Goal: Transaction & Acquisition: Purchase product/service

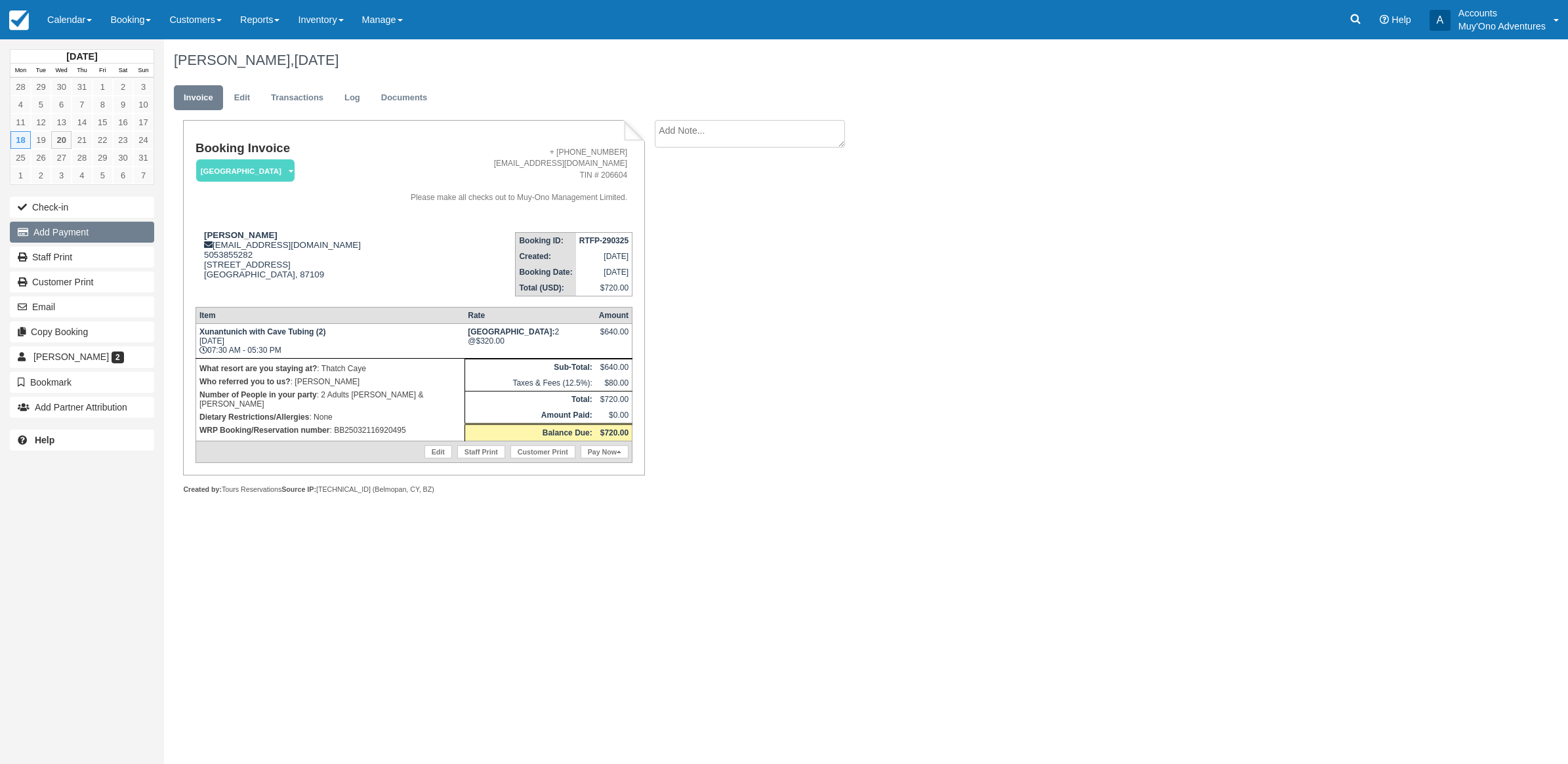
click at [76, 243] on button "Add Payment" at bounding box center [82, 232] width 144 height 21
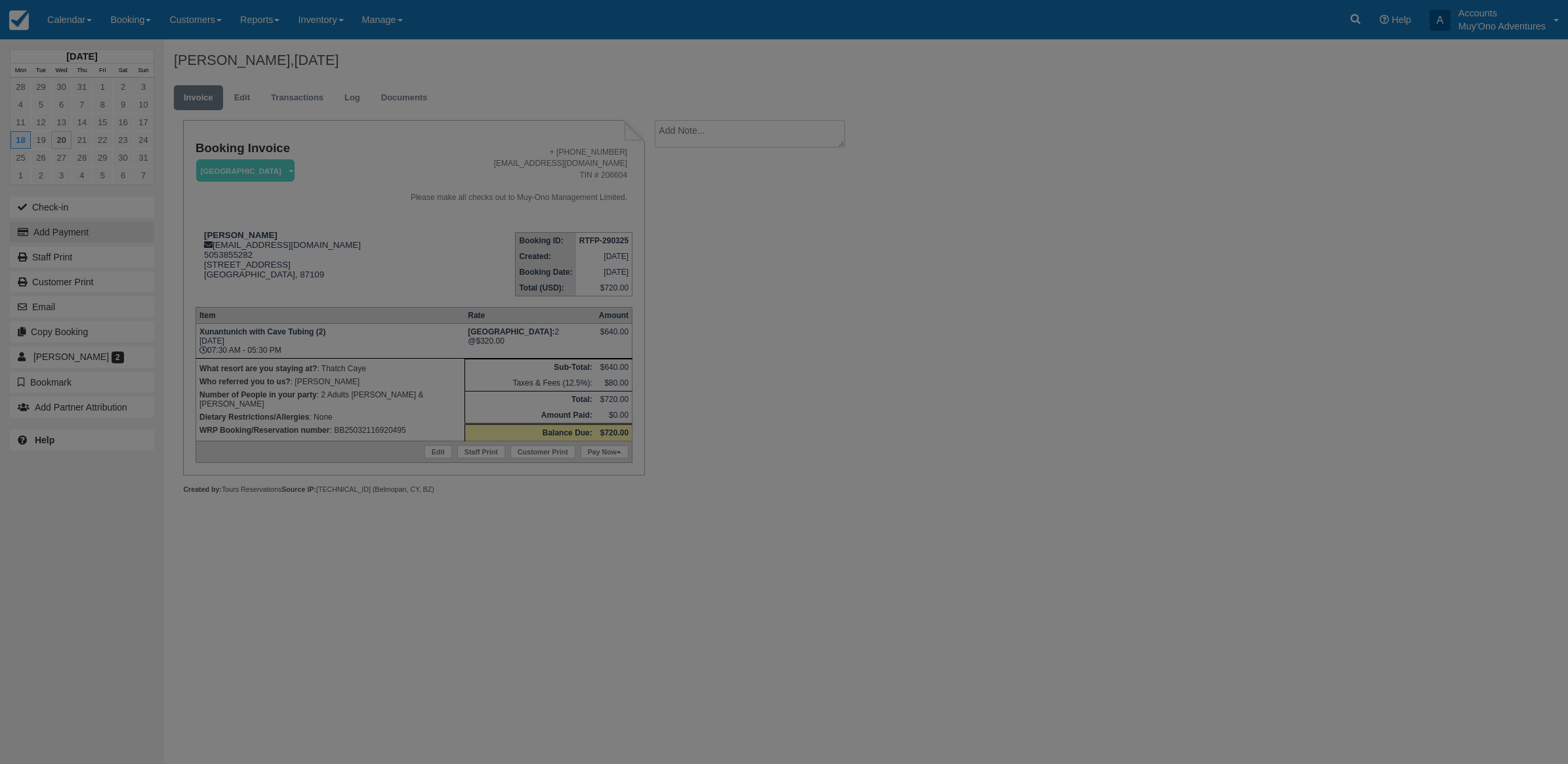
type input "[DATE]"
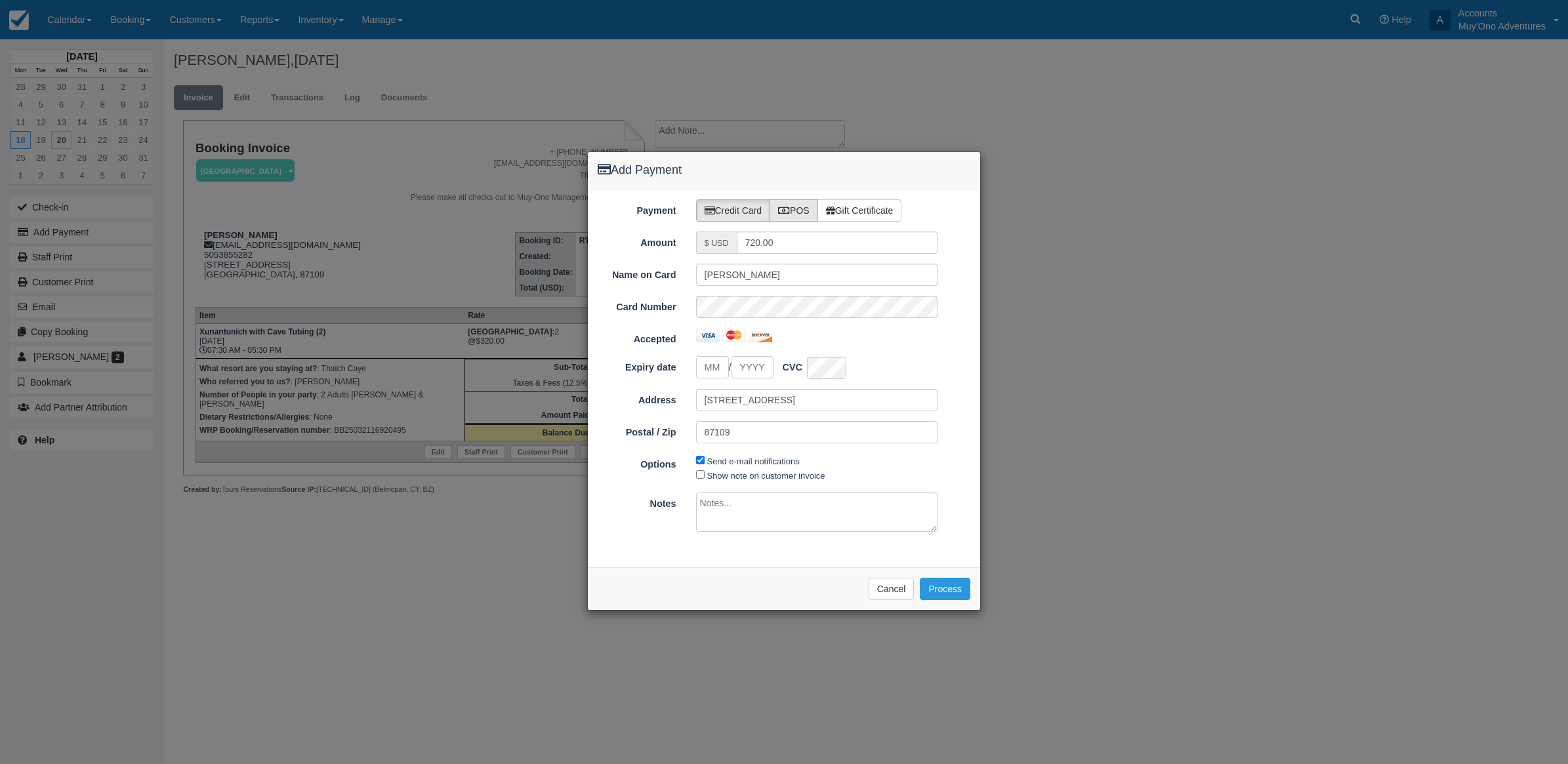
click at [779, 211] on label "POS" at bounding box center [794, 210] width 49 height 22
radio input "true"
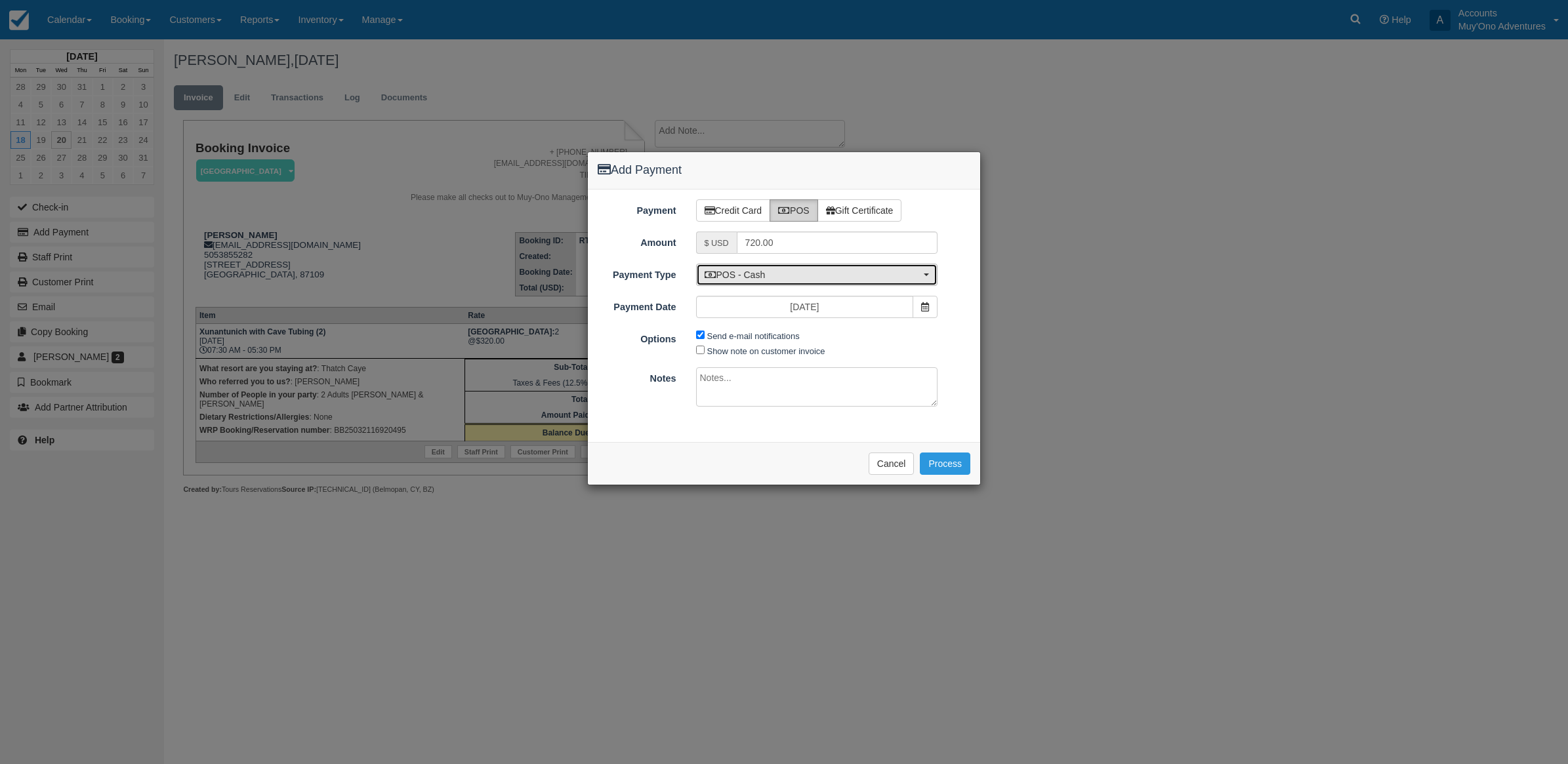
click at [772, 271] on span "POS - Cash" at bounding box center [812, 274] width 216 height 13
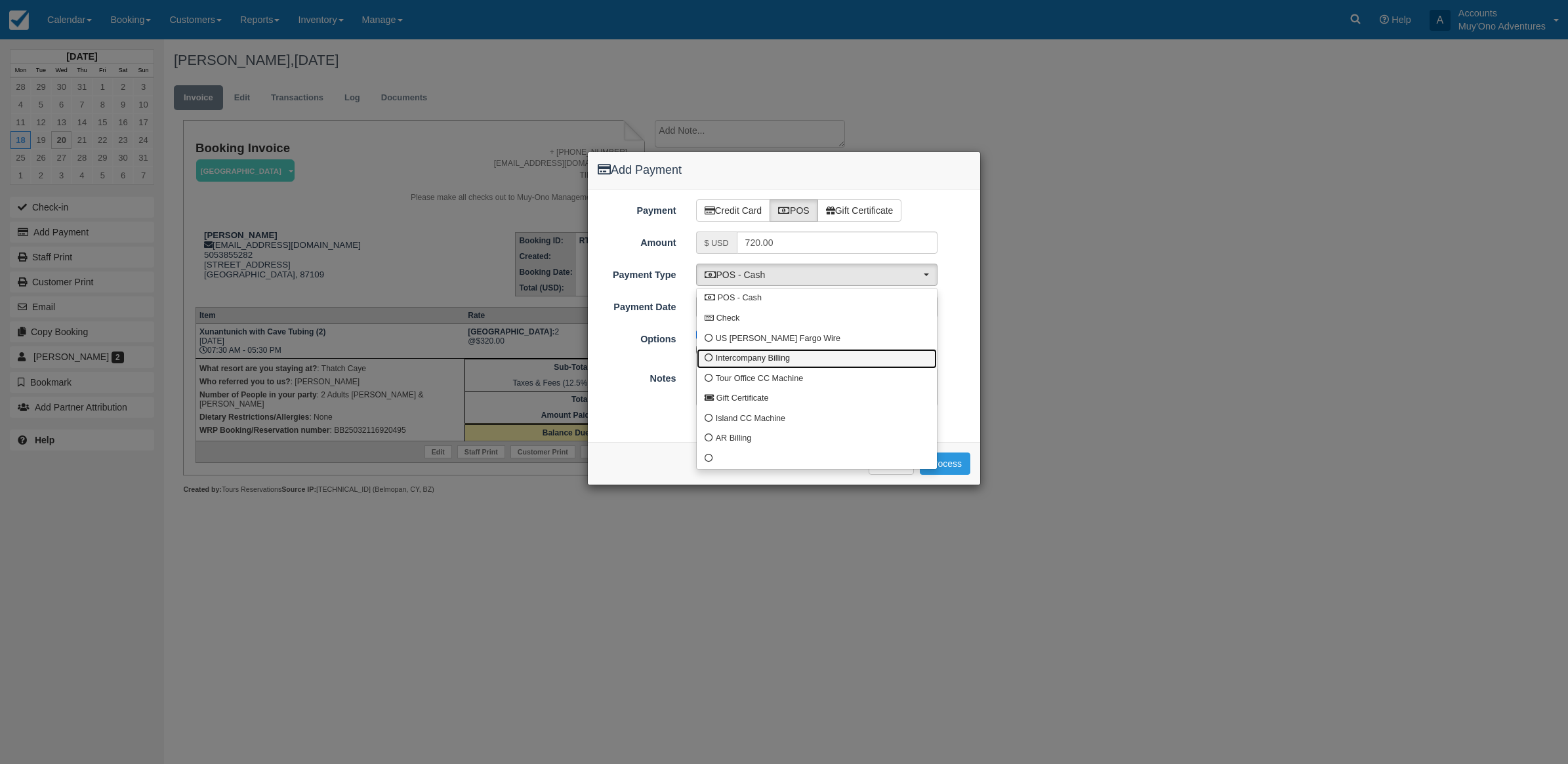
click at [760, 355] on span "Intercompany Billing" at bounding box center [753, 359] width 74 height 12
select select "custom4"
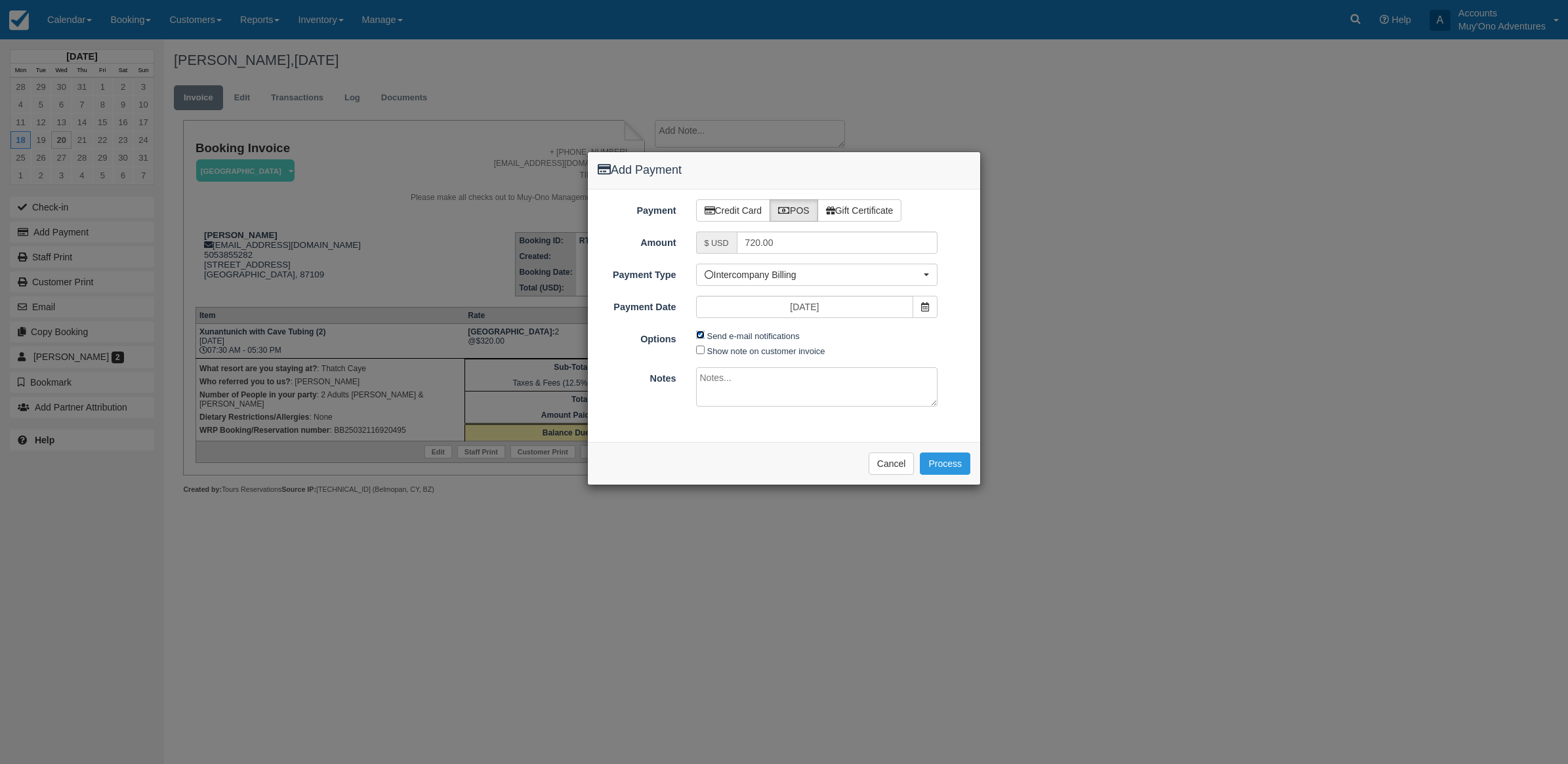
click at [702, 336] on input "Send e-mail notifications" at bounding box center [700, 335] width 8 height 8
checkbox input "false"
click at [726, 385] on textarea at bounding box center [817, 387] width 242 height 39
type textarea "Invoiced in HBR CT"
click at [945, 466] on button "Process" at bounding box center [945, 464] width 51 height 22
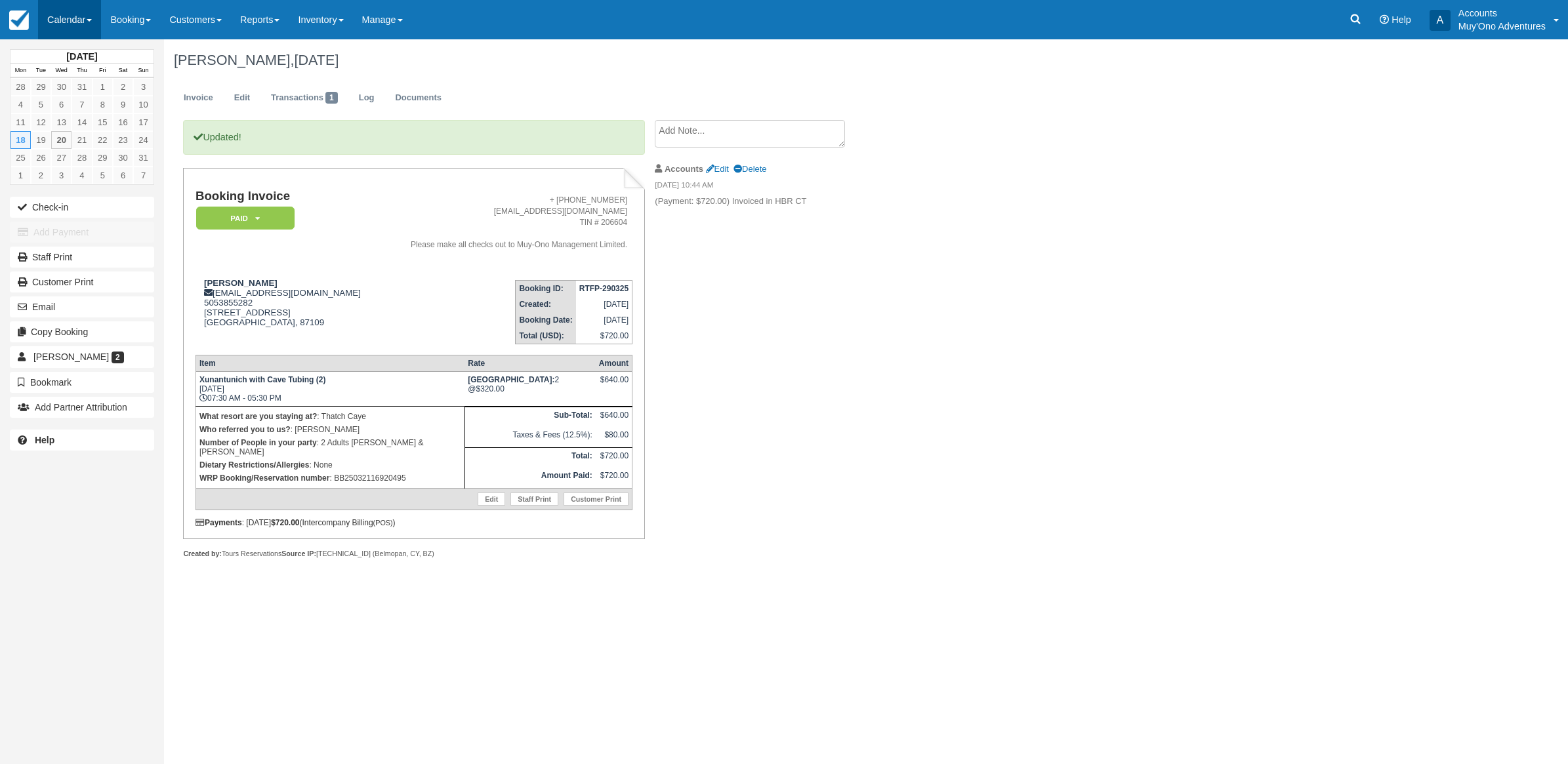
click at [69, 15] on link "Calendar" at bounding box center [69, 19] width 63 height 39
click at [65, 15] on link "Calendar" at bounding box center [69, 19] width 63 height 39
click at [77, 120] on link "Month" at bounding box center [90, 124] width 104 height 27
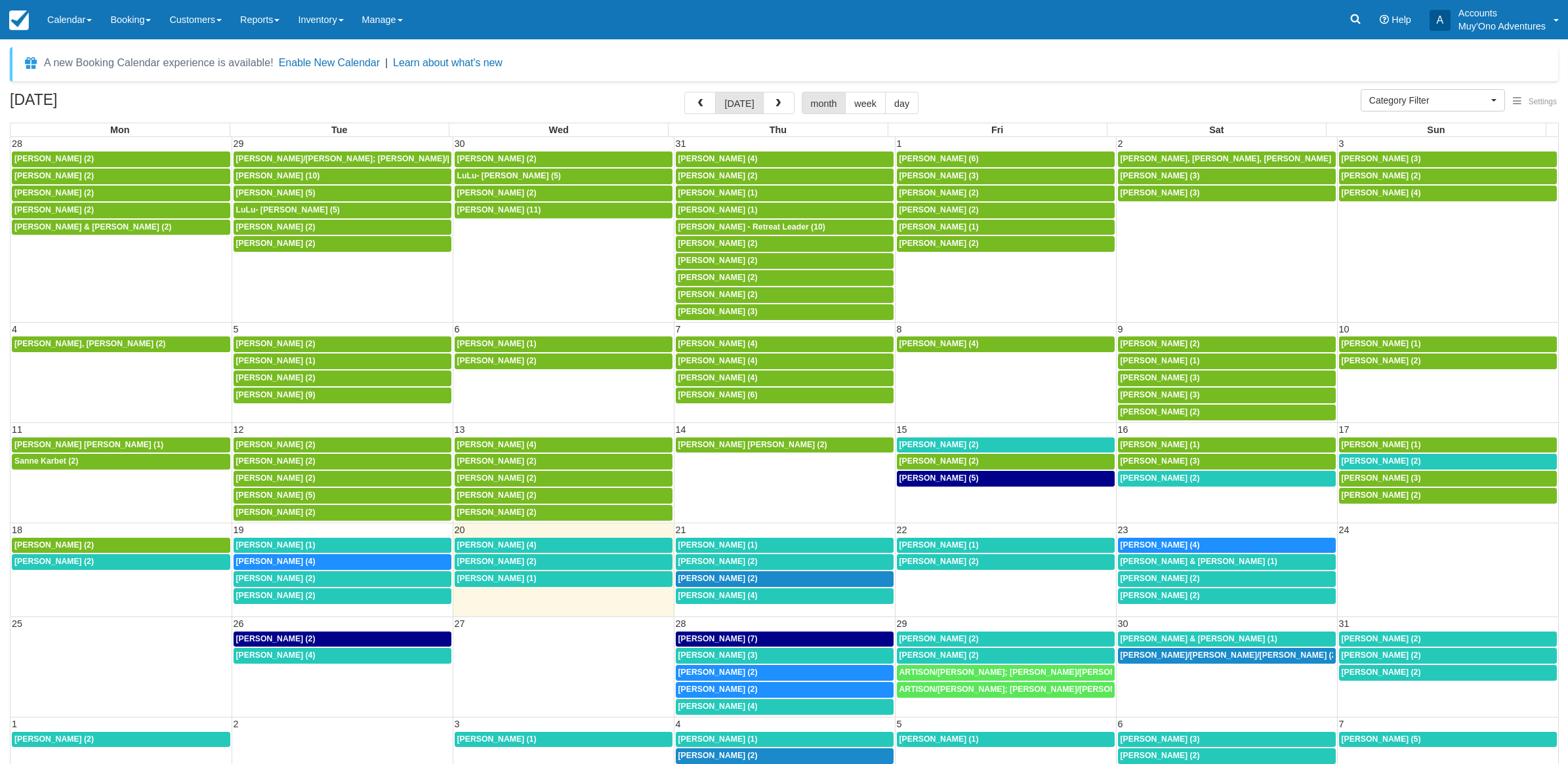
select select
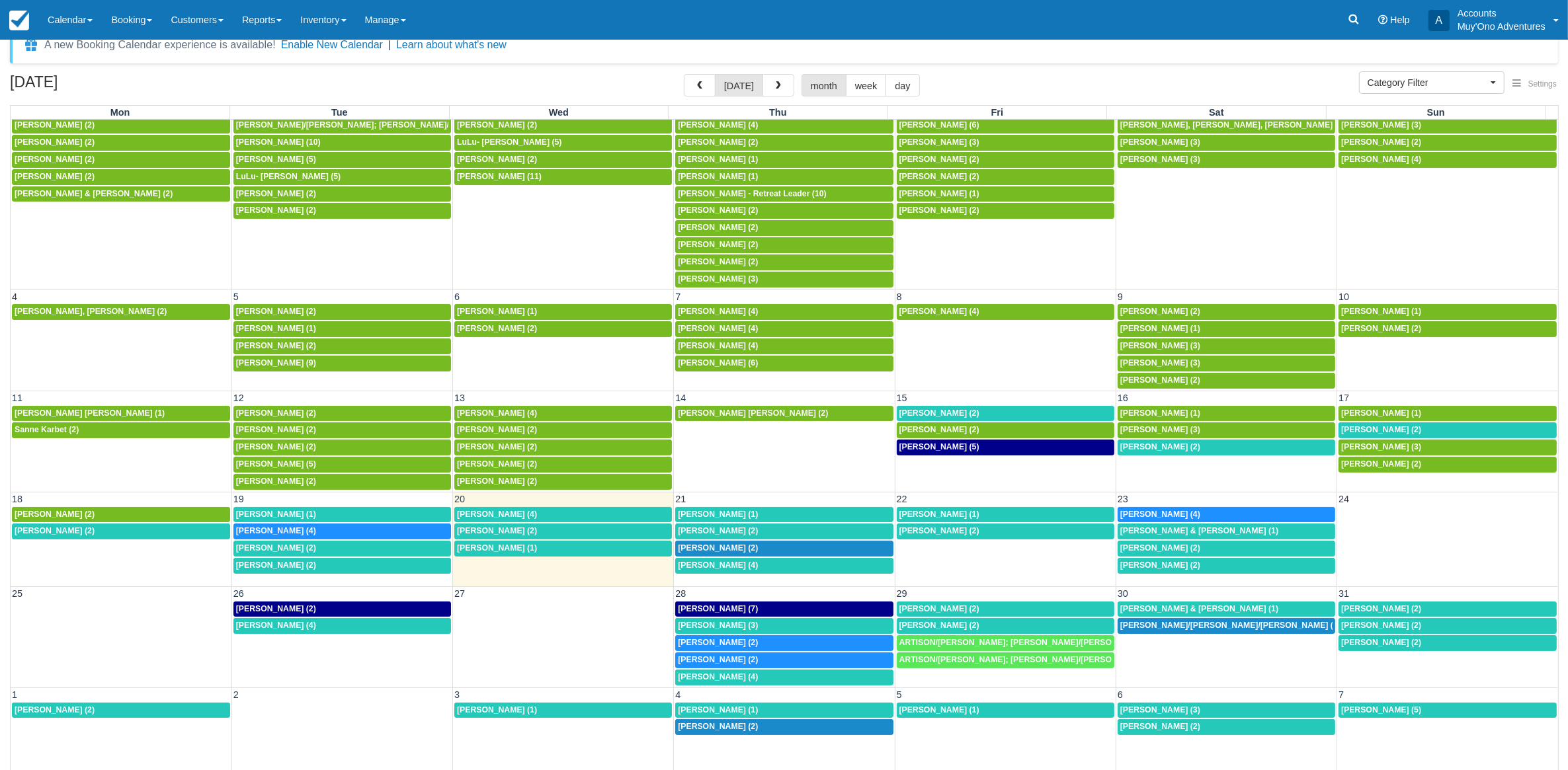
scroll to position [35, 0]
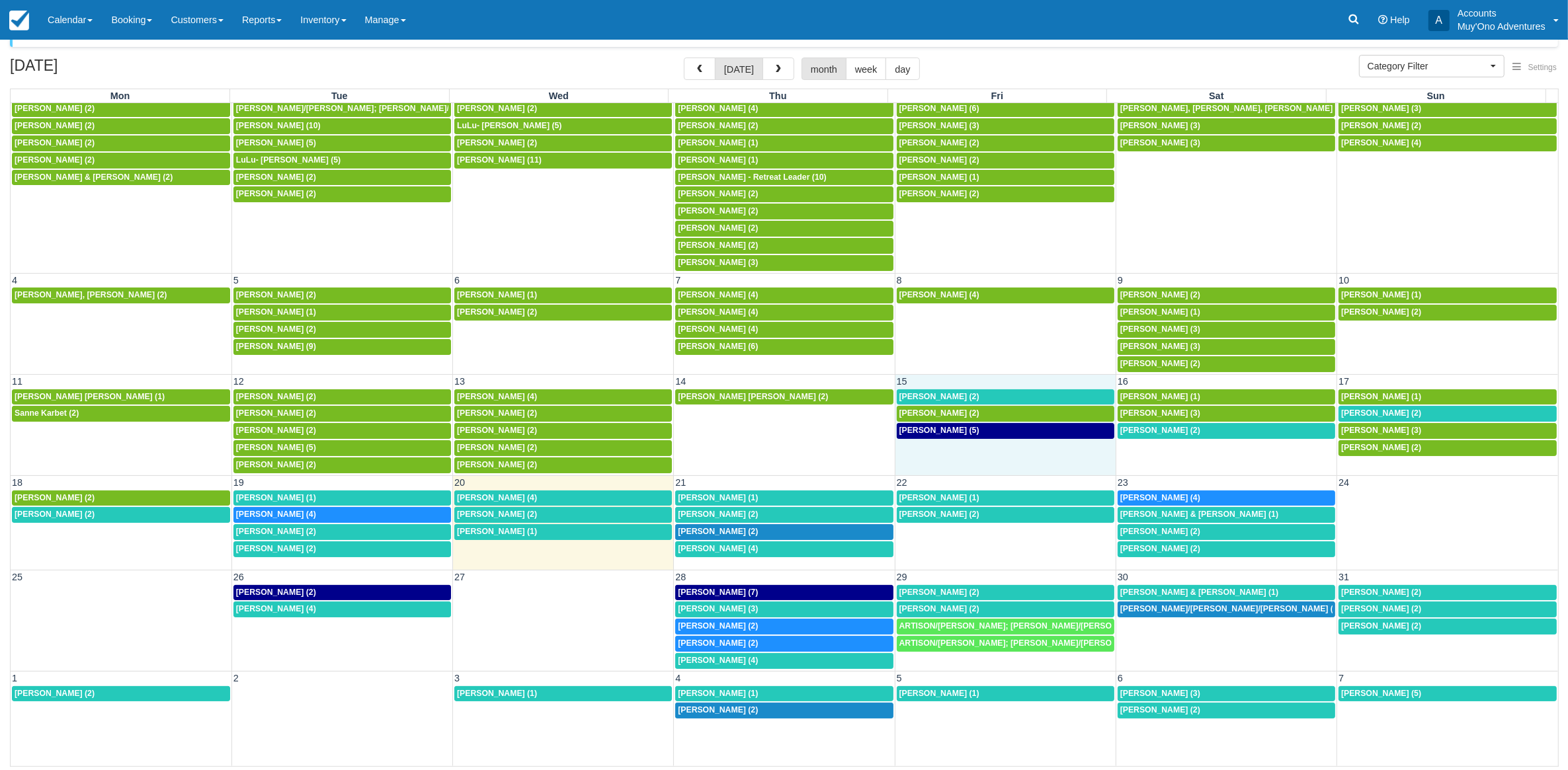
click at [925, 382] on td "15" at bounding box center [1005, 381] width 221 height 14
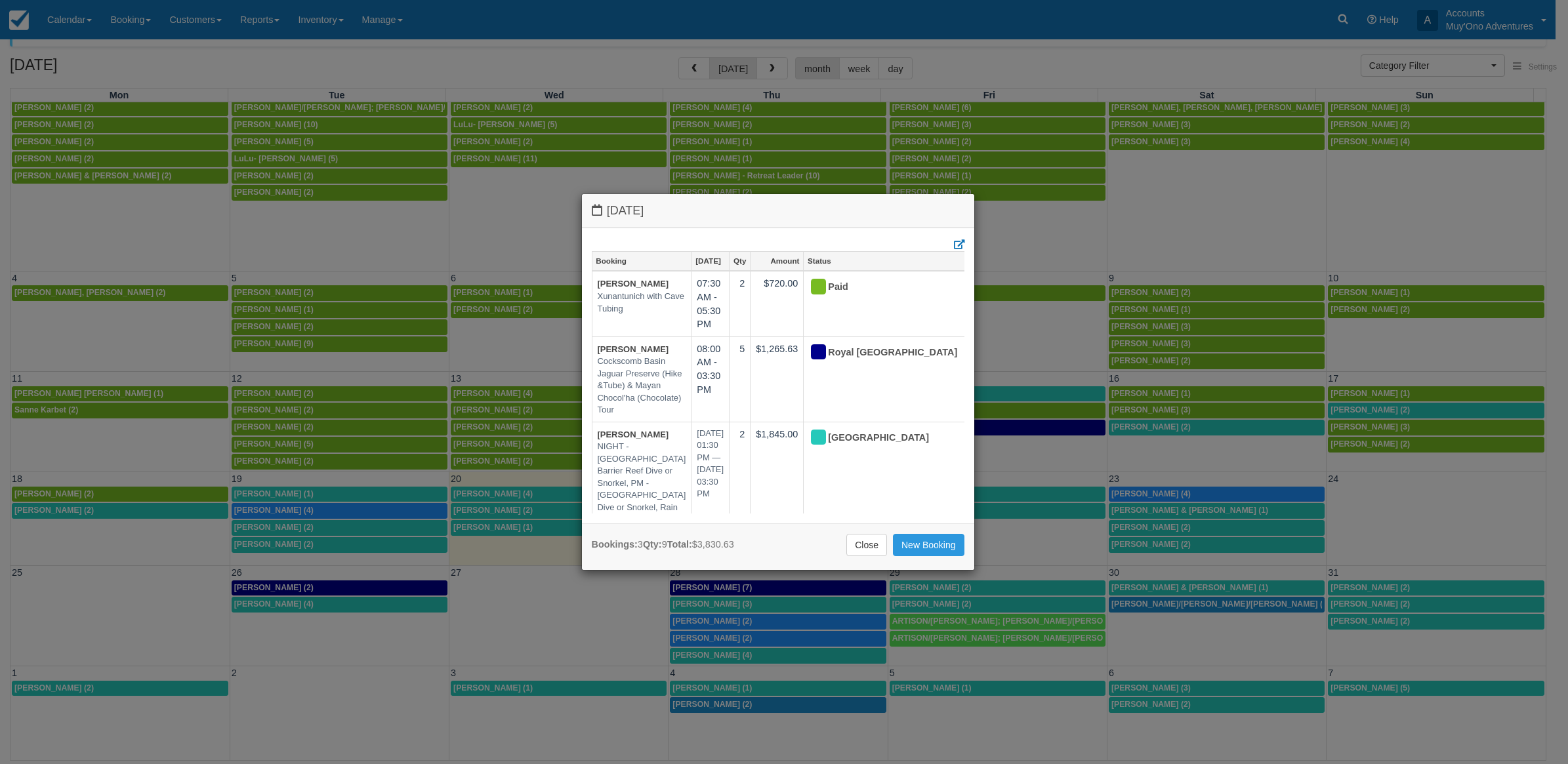
click at [1112, 10] on div "Friday August 15 2025 Booking Aug 15 Qty Amount Status Shannon Joy Xunantunich …" at bounding box center [784, 382] width 1568 height 764
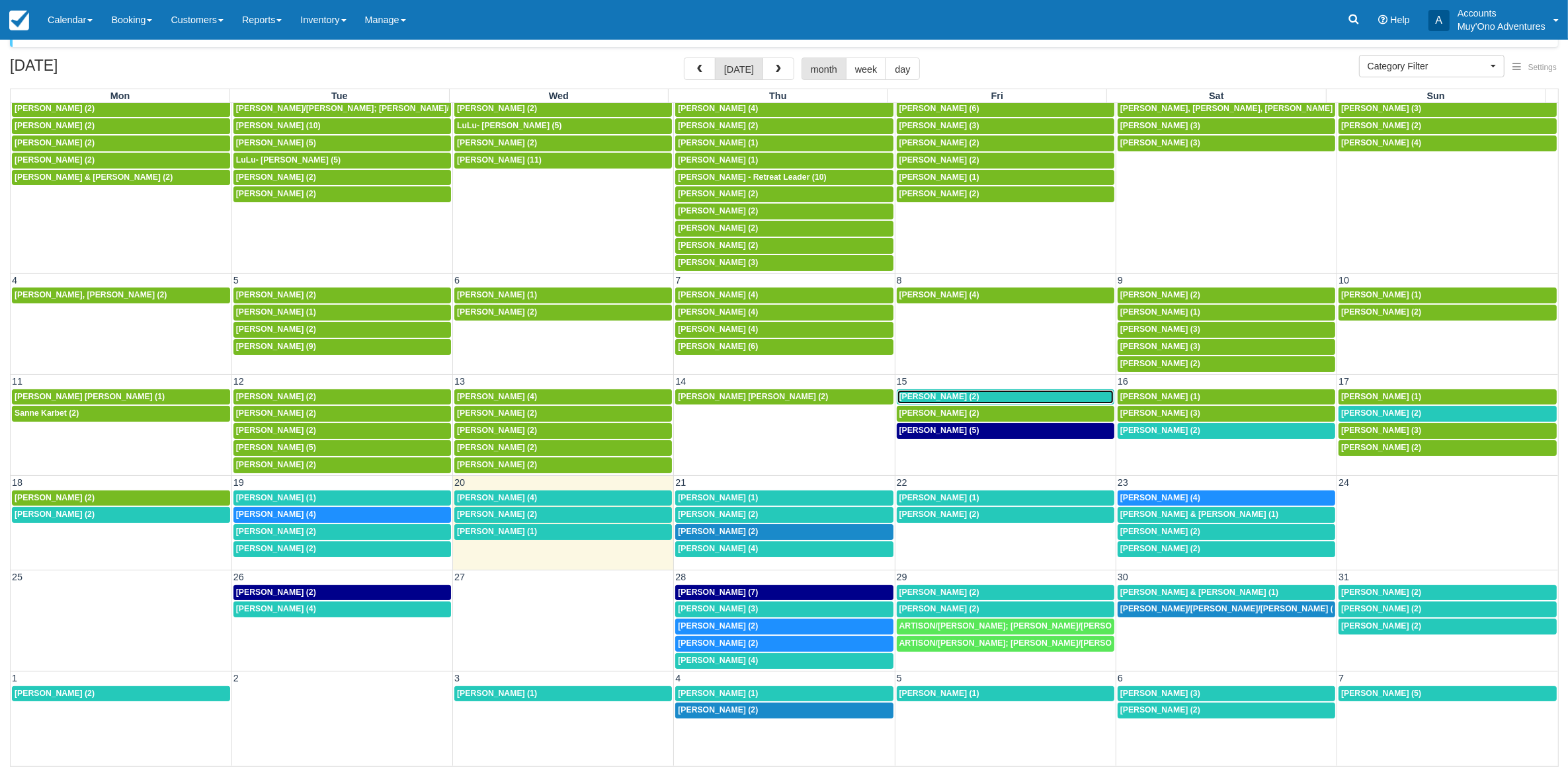
click at [969, 392] on span "[PERSON_NAME] (2)" at bounding box center [939, 396] width 80 height 9
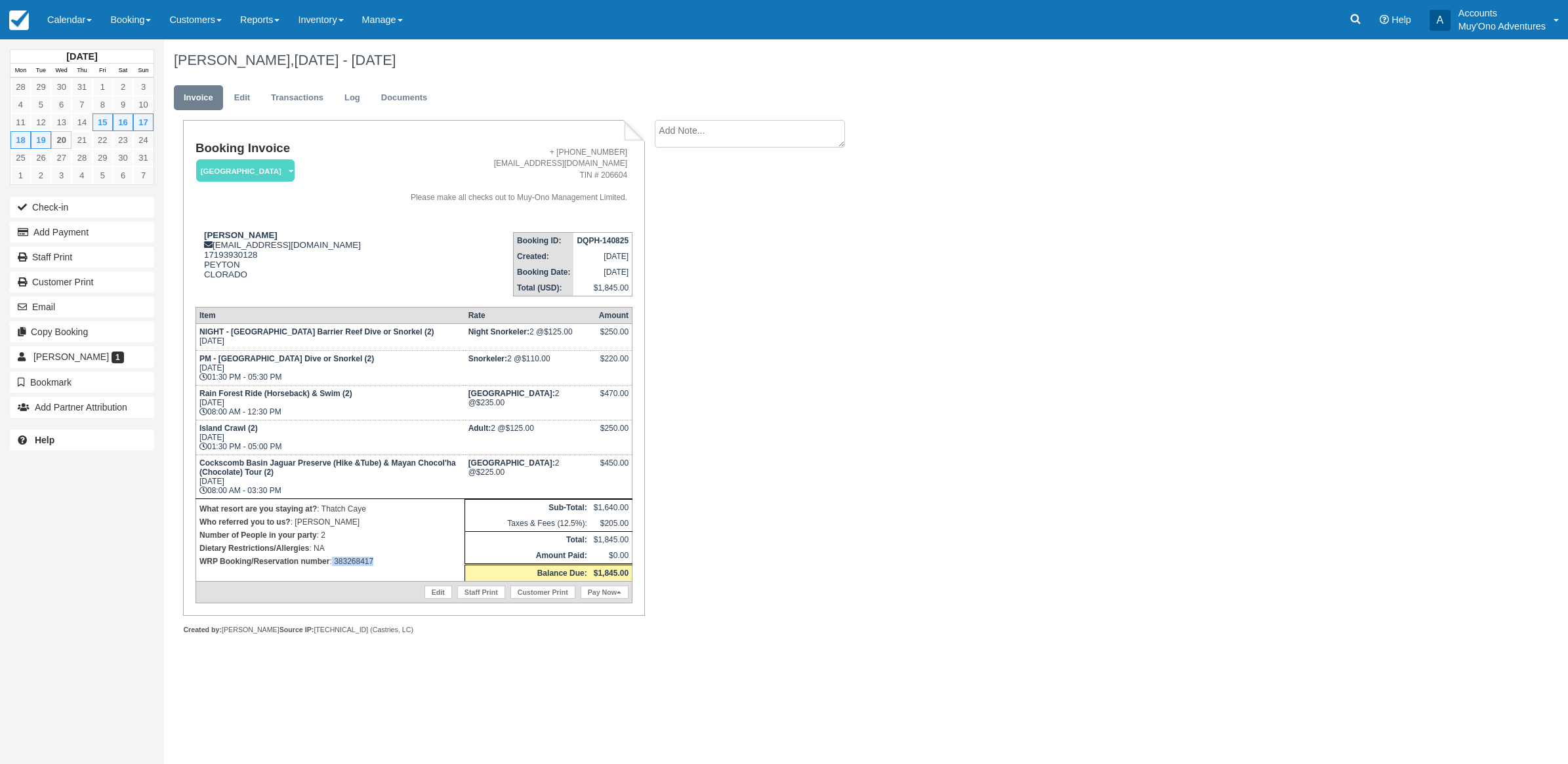
drag, startPoint x: 382, startPoint y: 563, endPoint x: 331, endPoint y: 568, distance: 51.2
click at [331, 568] on td "What resort are you staying at? : Thatch Caye Who referred you to us? : [PERSON…" at bounding box center [329, 540] width 269 height 82
click at [56, 15] on link "Calendar" at bounding box center [69, 19] width 63 height 39
click at [78, 128] on link "Month" at bounding box center [90, 124] width 104 height 27
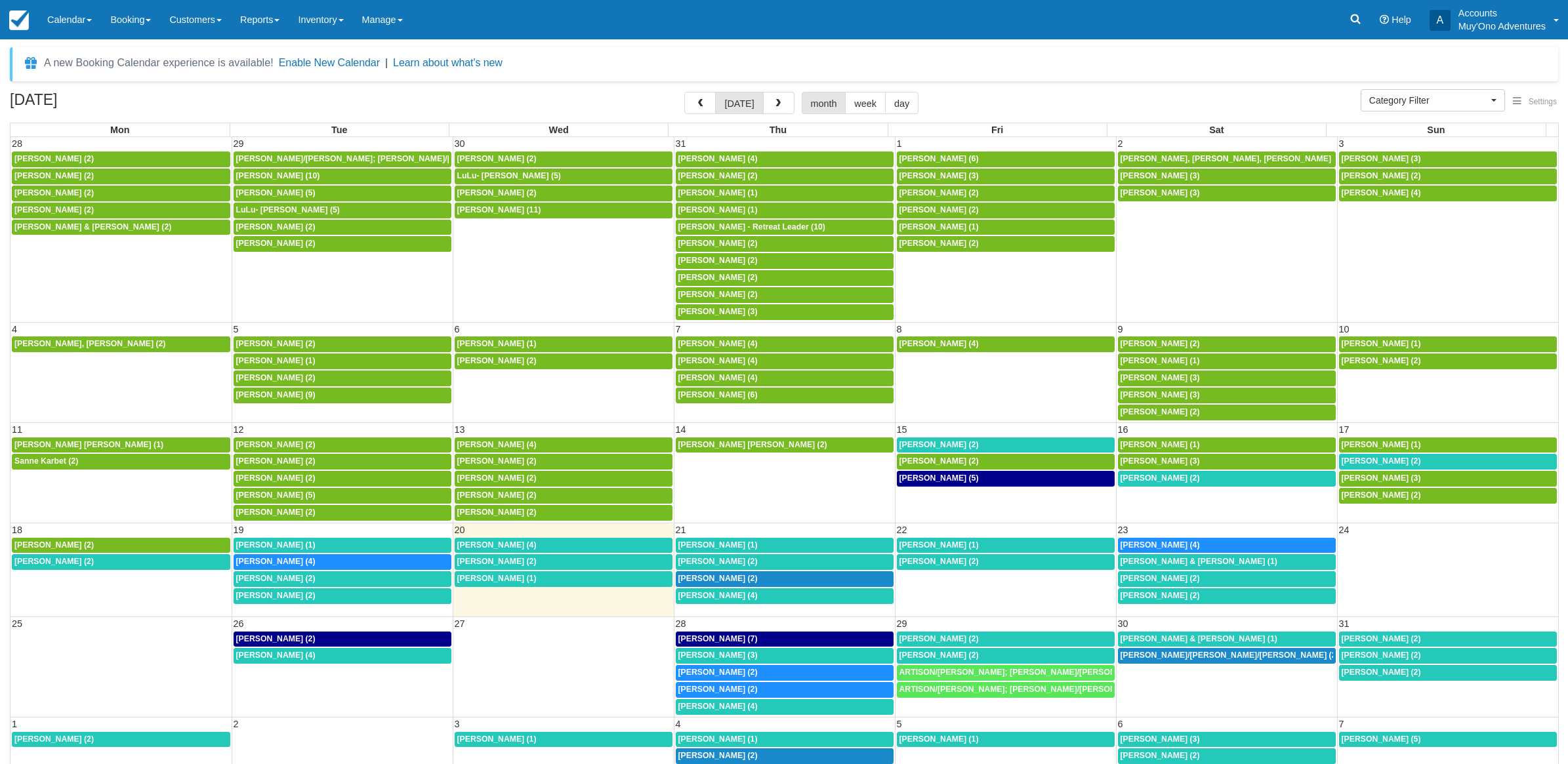
select select
click at [959, 484] on div "8a [PERSON_NAME] (5)" at bounding box center [997, 478] width 210 height 10
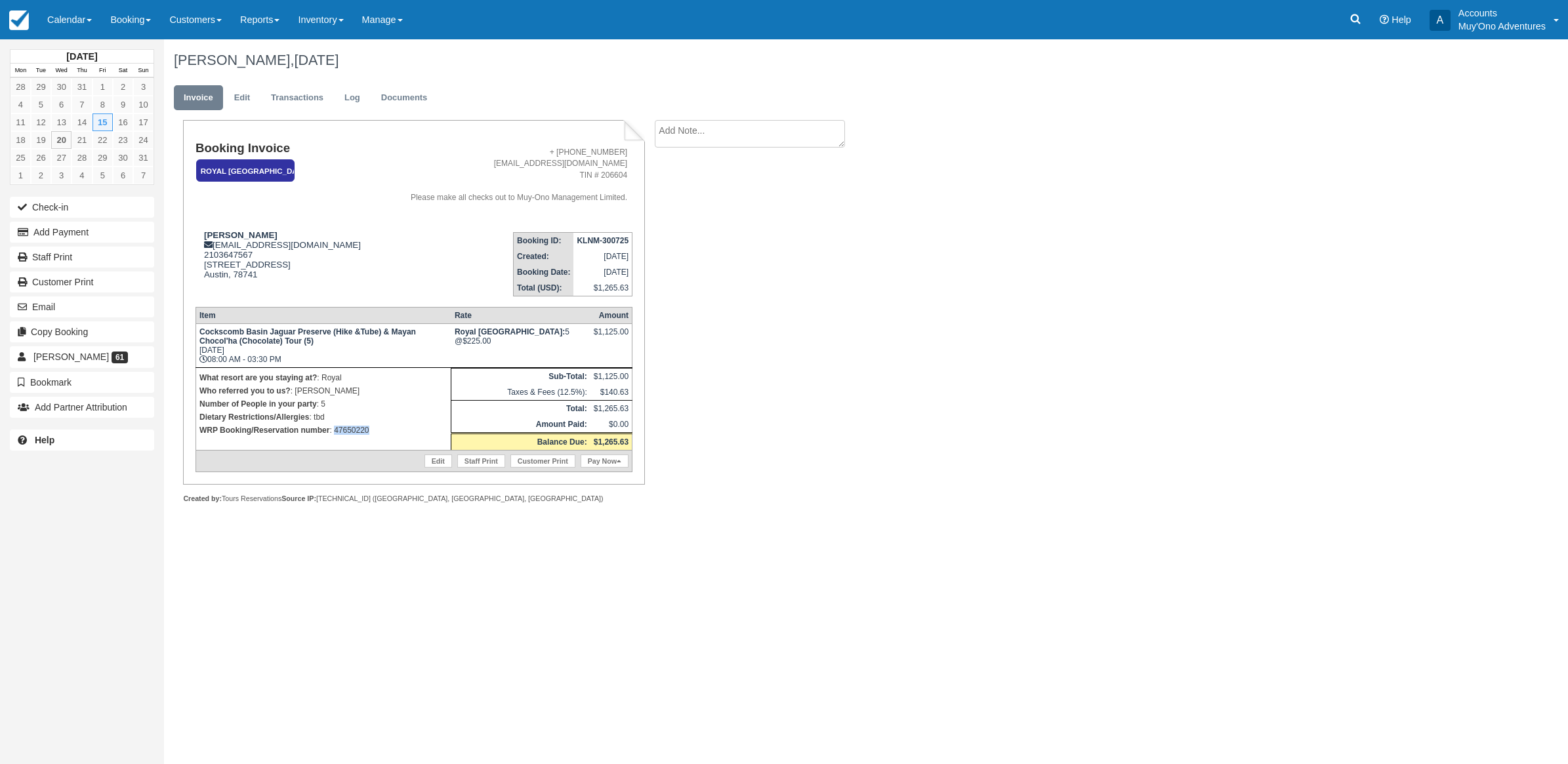
drag, startPoint x: 396, startPoint y: 434, endPoint x: 333, endPoint y: 435, distance: 63.0
click at [333, 435] on td "What resort are you staying at? : Royal Who referred you to us? : michelle Numb…" at bounding box center [322, 409] width 255 height 82
copy p "47650220"
click at [34, 231] on button "Add Payment" at bounding box center [82, 232] width 144 height 21
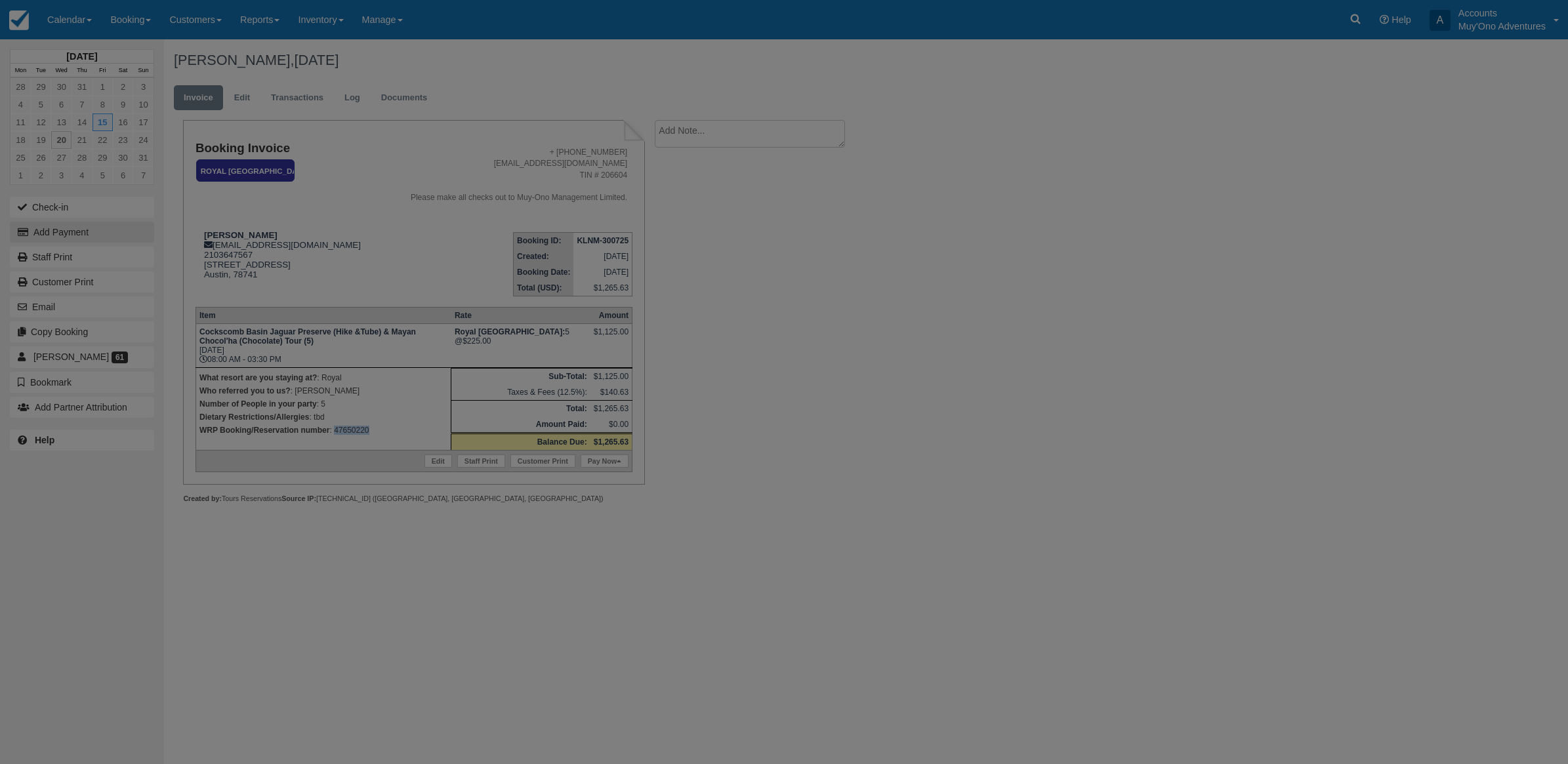
type input "08/20/25"
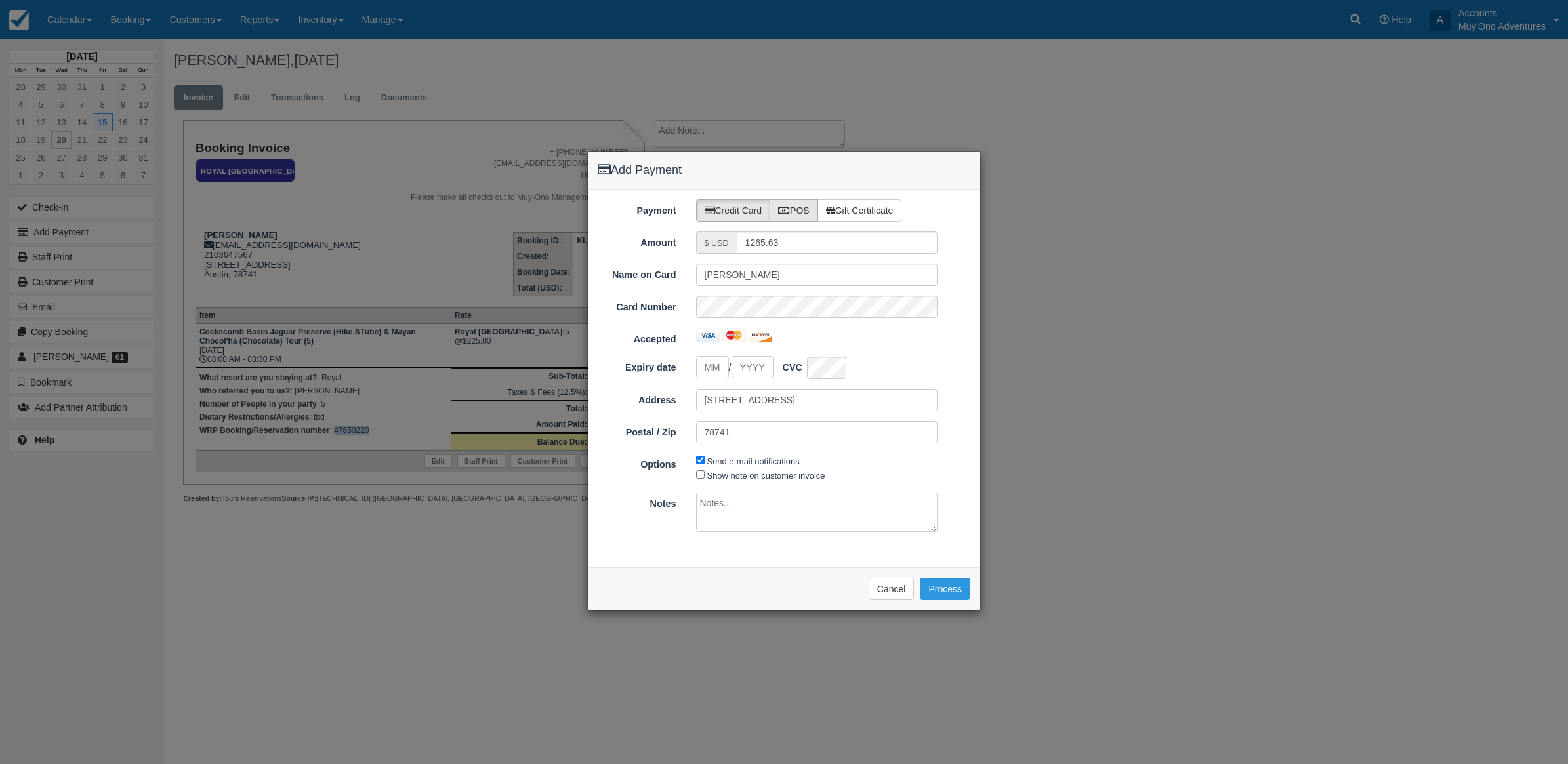
click at [804, 213] on label "POS" at bounding box center [794, 210] width 49 height 22
radio input "true"
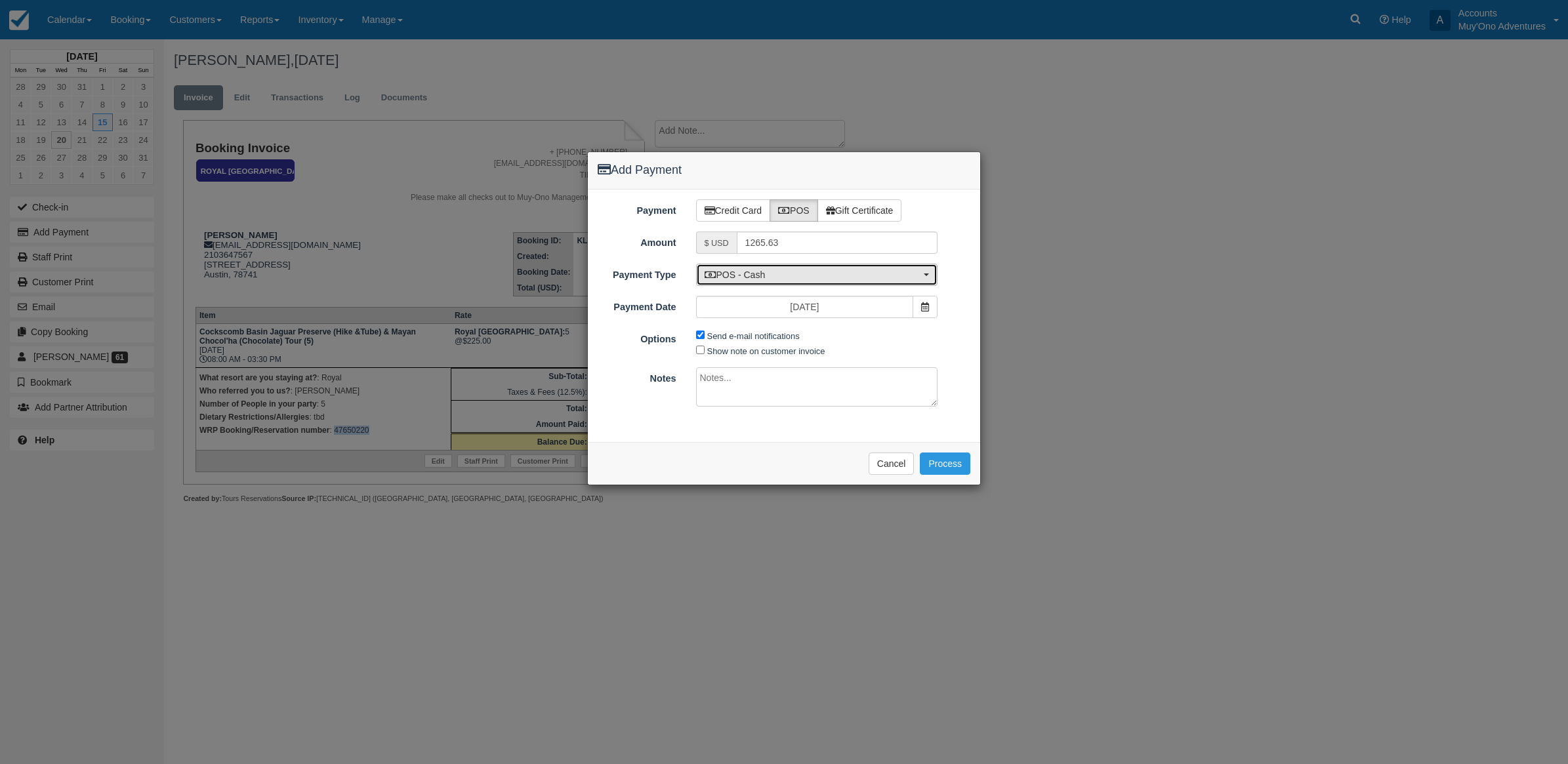
click at [792, 281] on span "POS - Cash" at bounding box center [812, 274] width 216 height 13
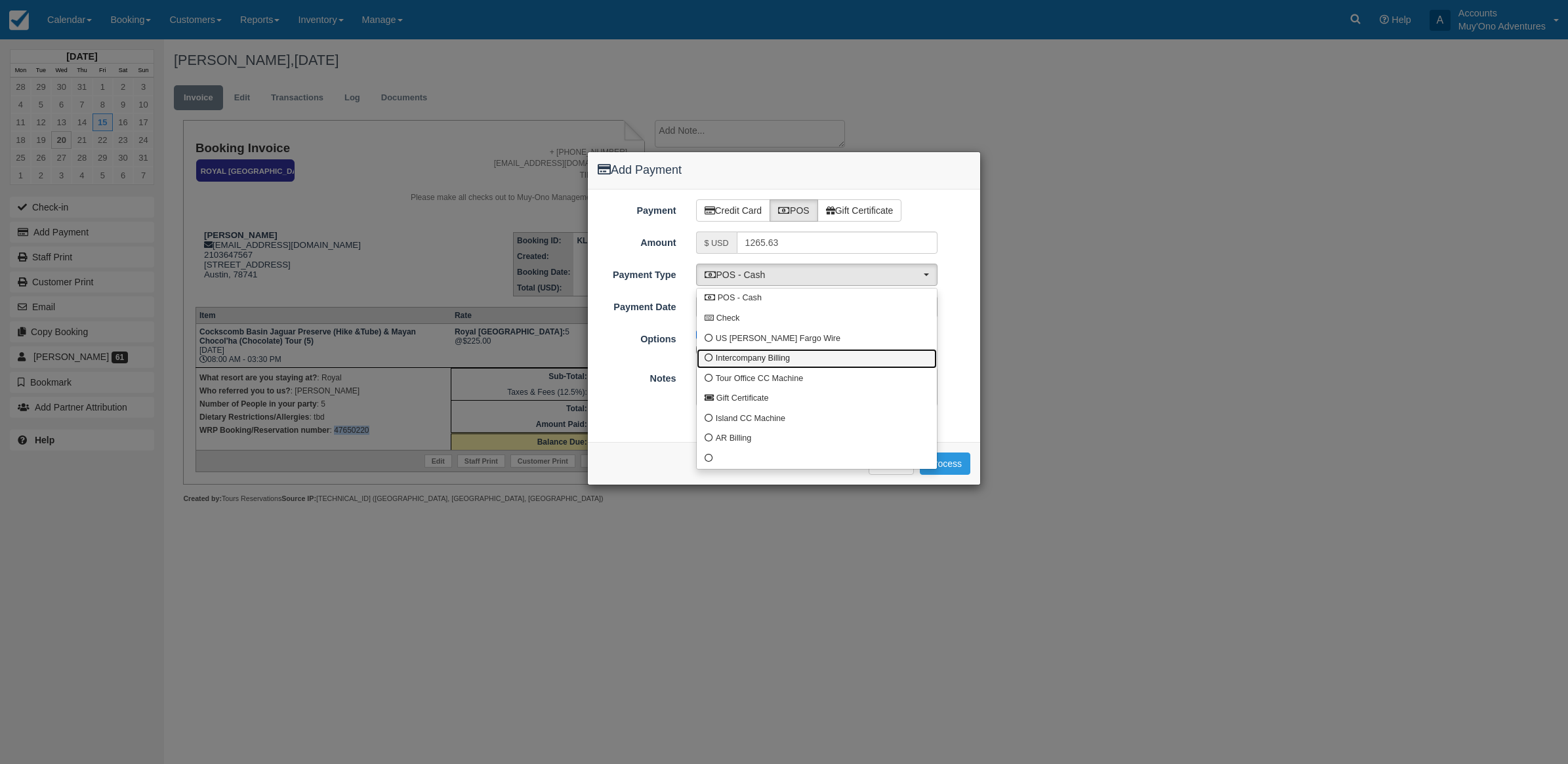
click at [735, 361] on span "Intercompany Billing" at bounding box center [753, 359] width 74 height 12
select select "custom4"
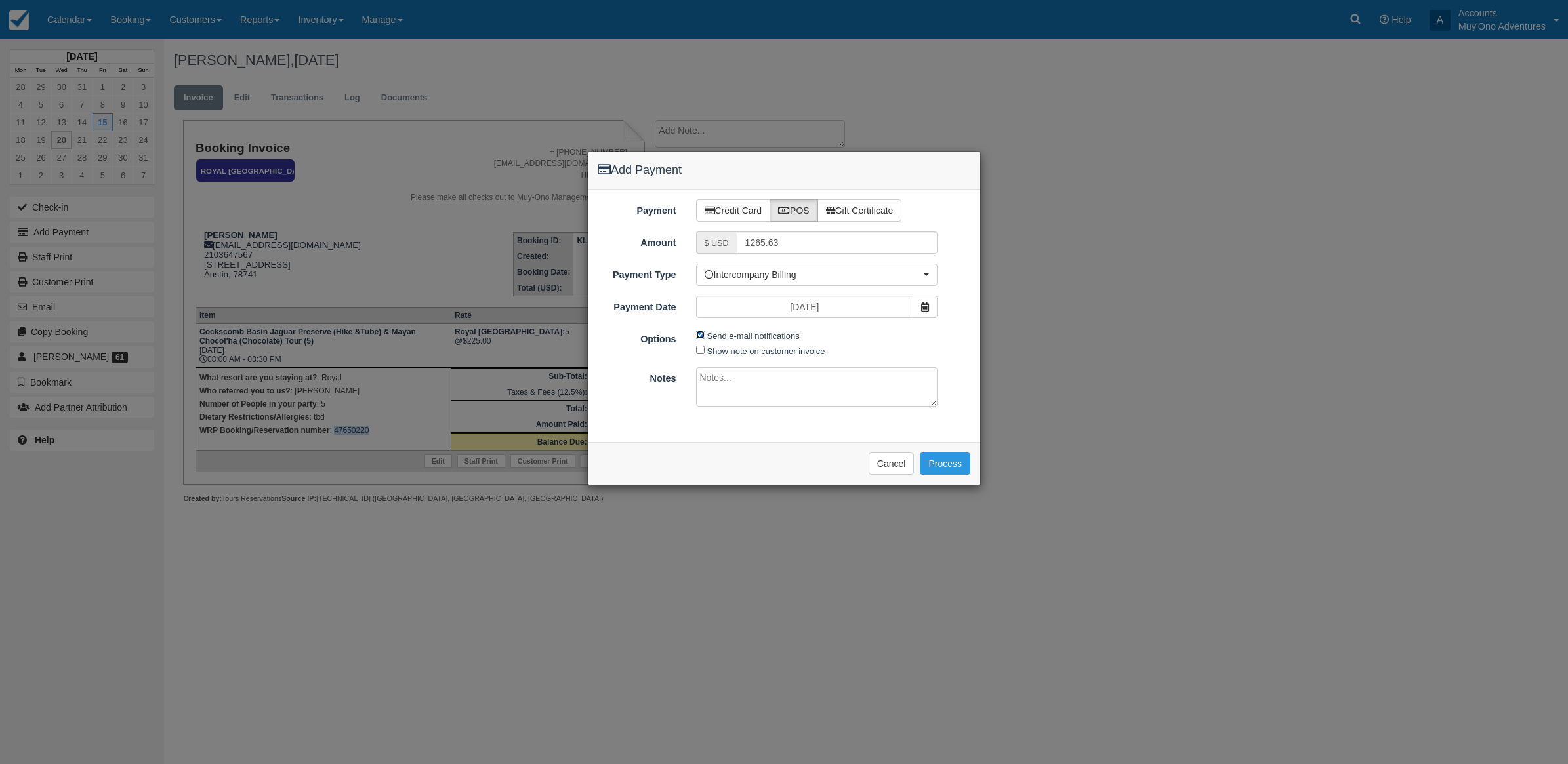
click at [699, 333] on input "Send e-mail notifications" at bounding box center [700, 335] width 8 height 8
checkbox input "false"
click at [706, 369] on textarea at bounding box center [817, 387] width 242 height 39
type textarea "Invoiced in RB CT"
click at [941, 471] on button "Process" at bounding box center [945, 464] width 51 height 22
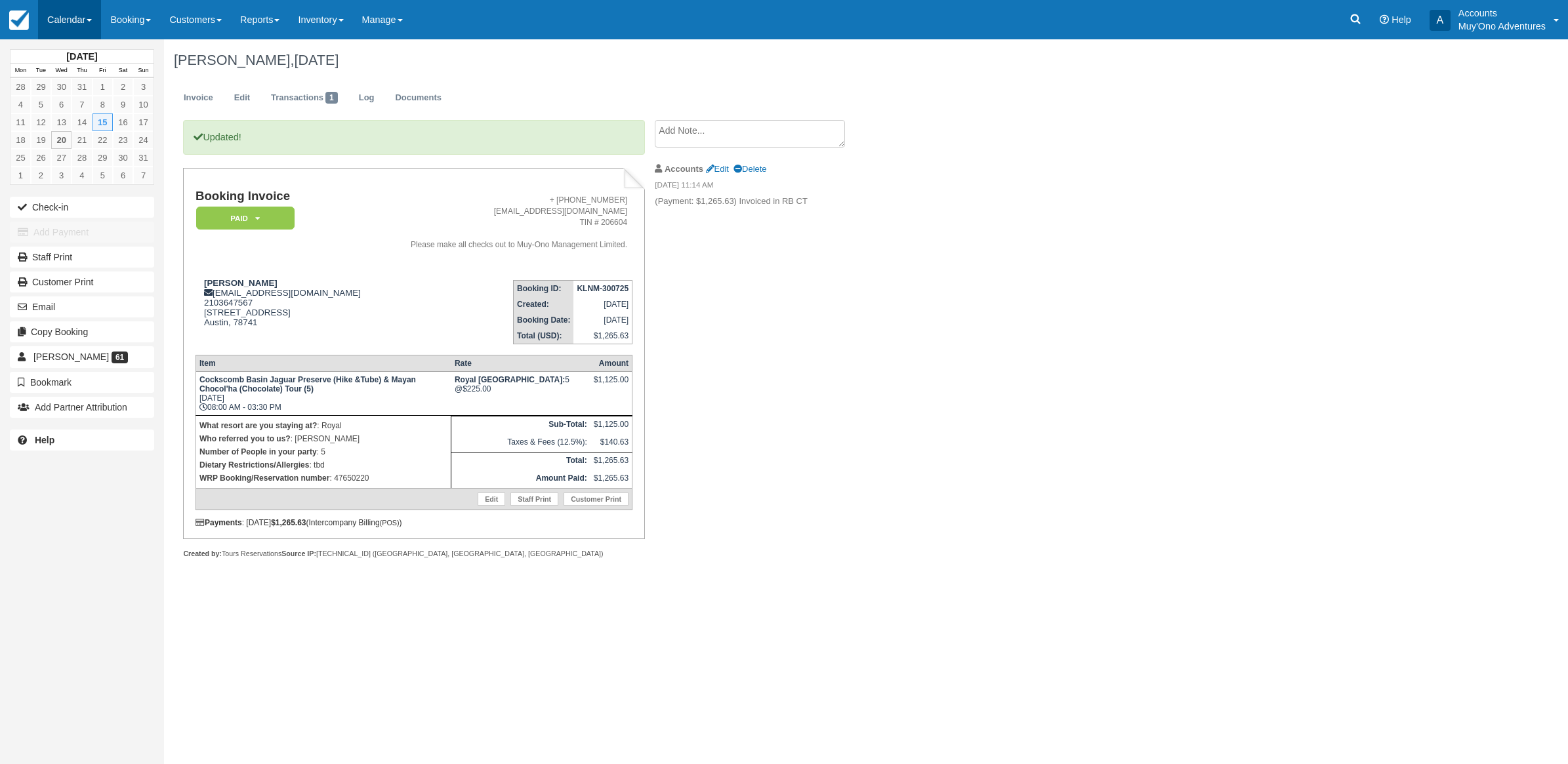
click at [54, 20] on link "Calendar" at bounding box center [69, 19] width 63 height 39
click at [69, 130] on link "Month" at bounding box center [90, 124] width 104 height 27
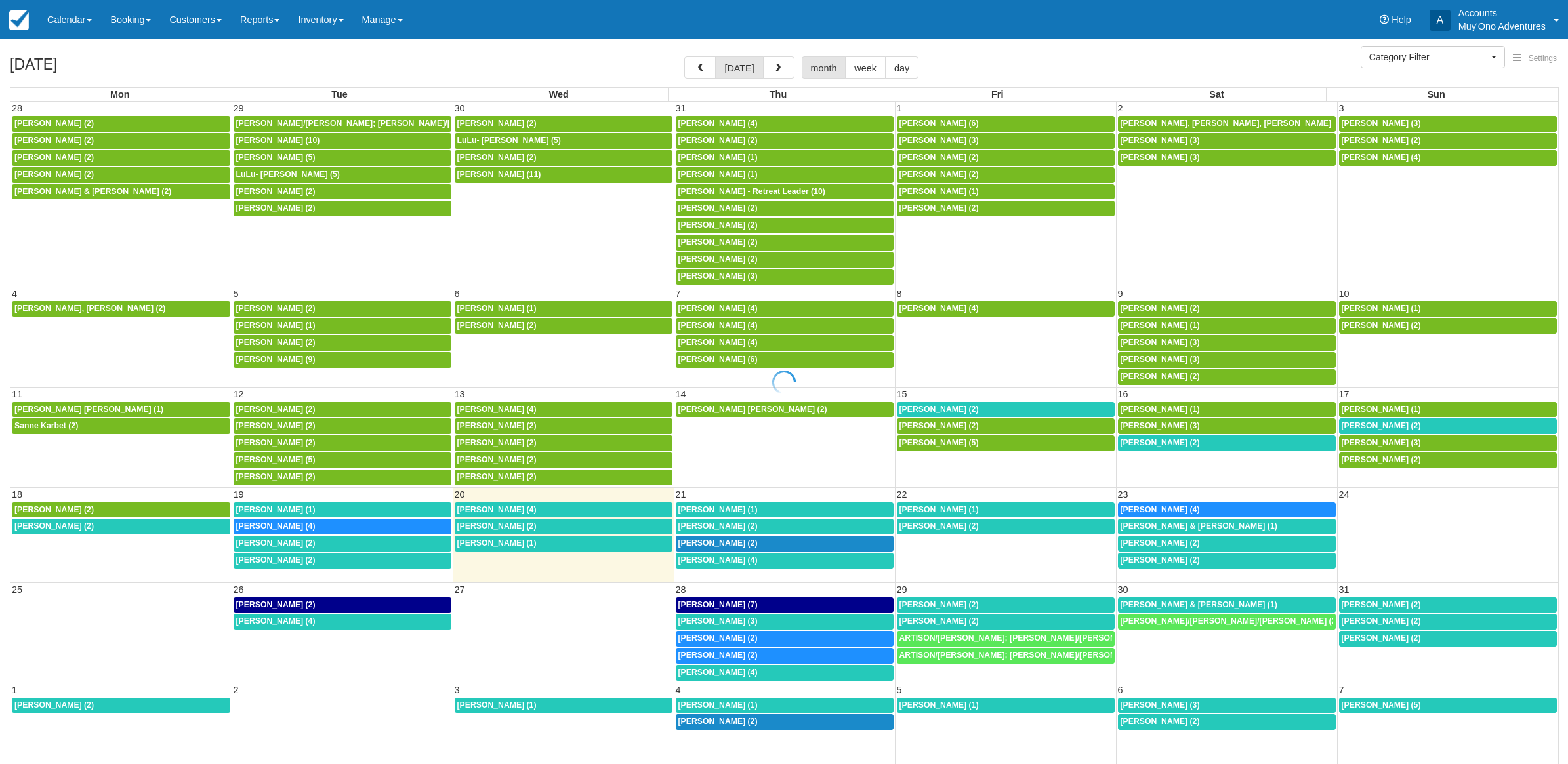
select select
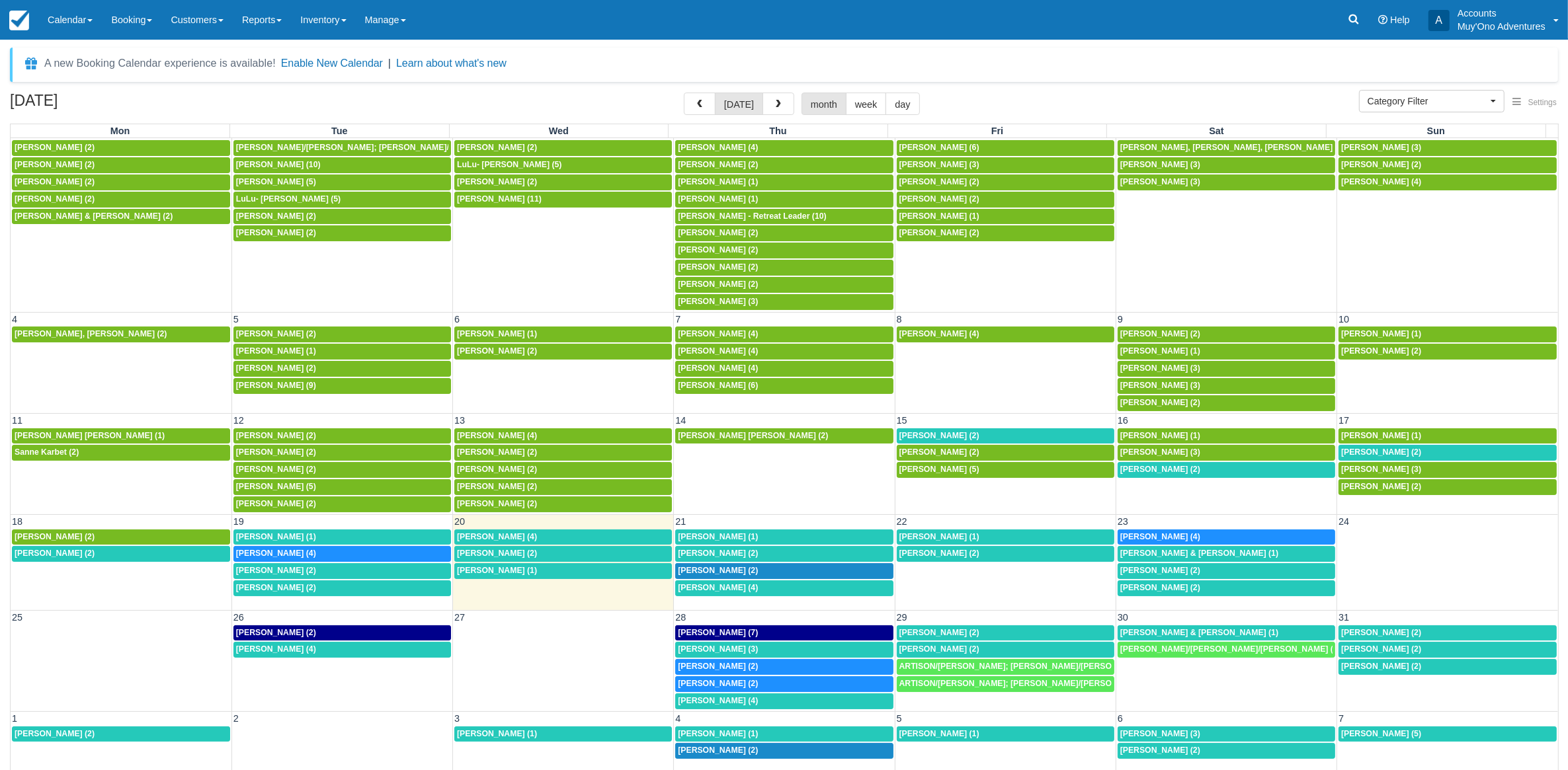
scroll to position [21, 0]
click at [281, 534] on span "[PERSON_NAME] (1)" at bounding box center [276, 537] width 80 height 9
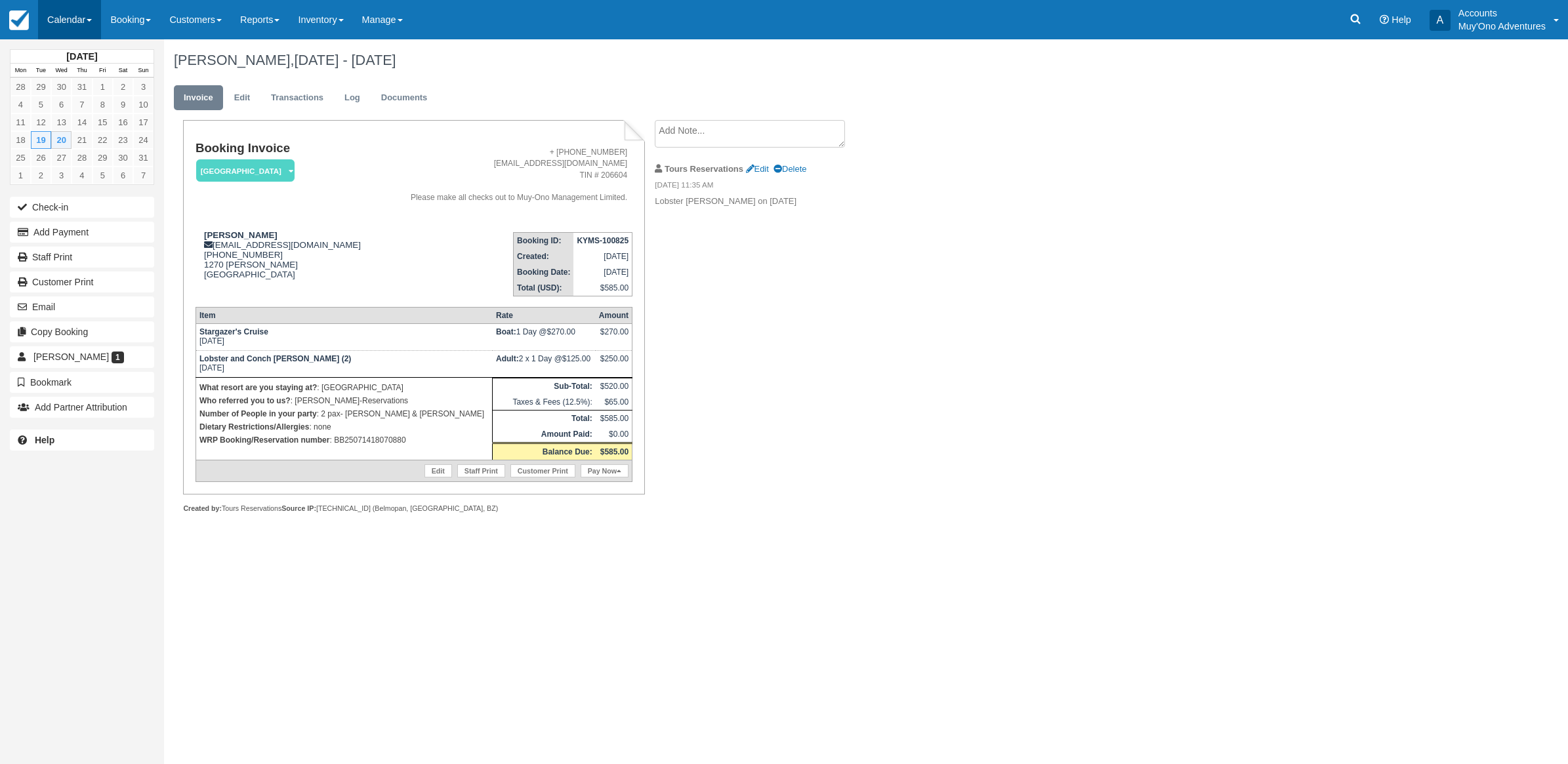
click at [74, 32] on link "Calendar" at bounding box center [69, 19] width 63 height 39
click at [97, 119] on link "Month" at bounding box center [90, 124] width 104 height 27
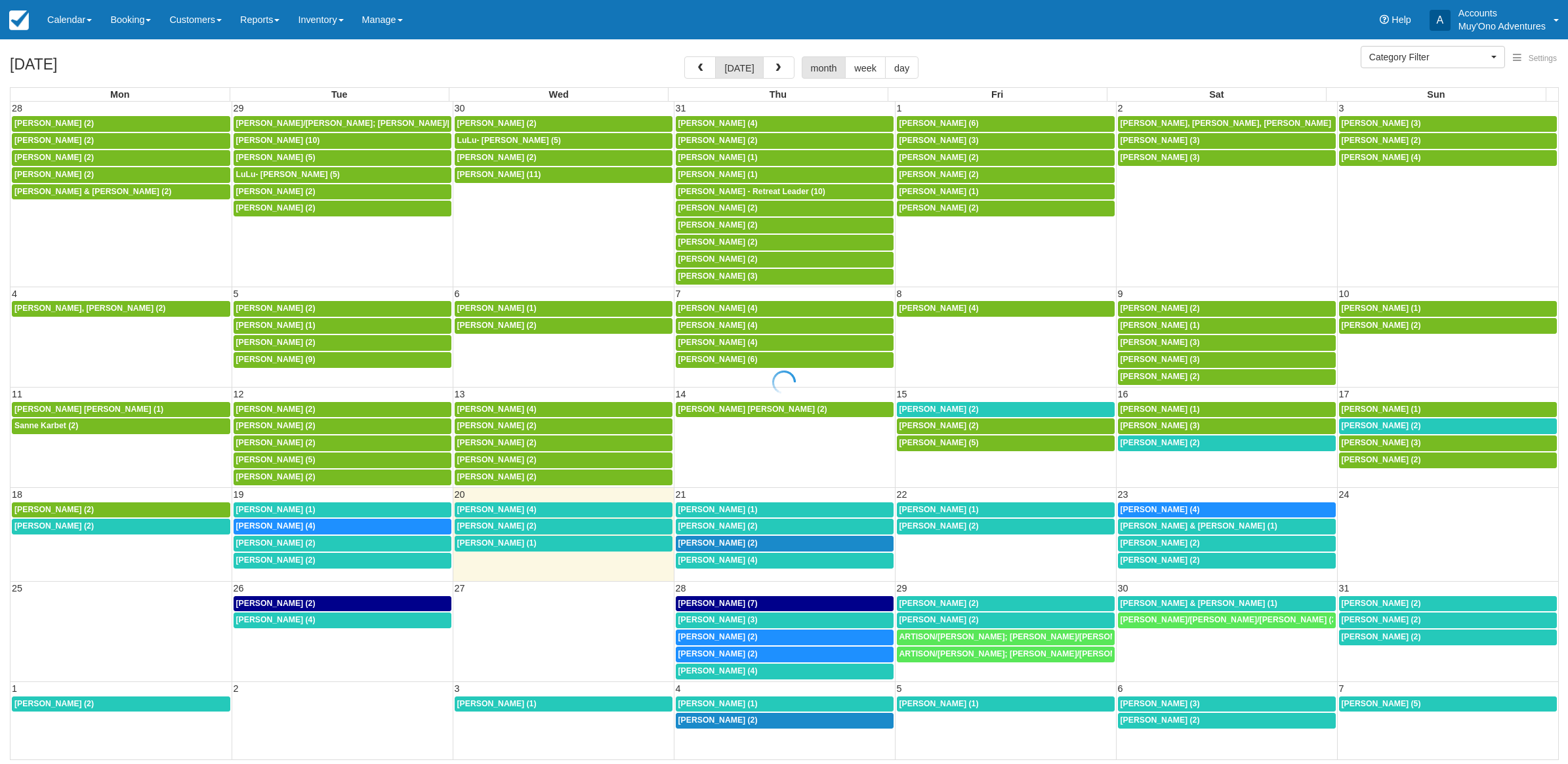
select select
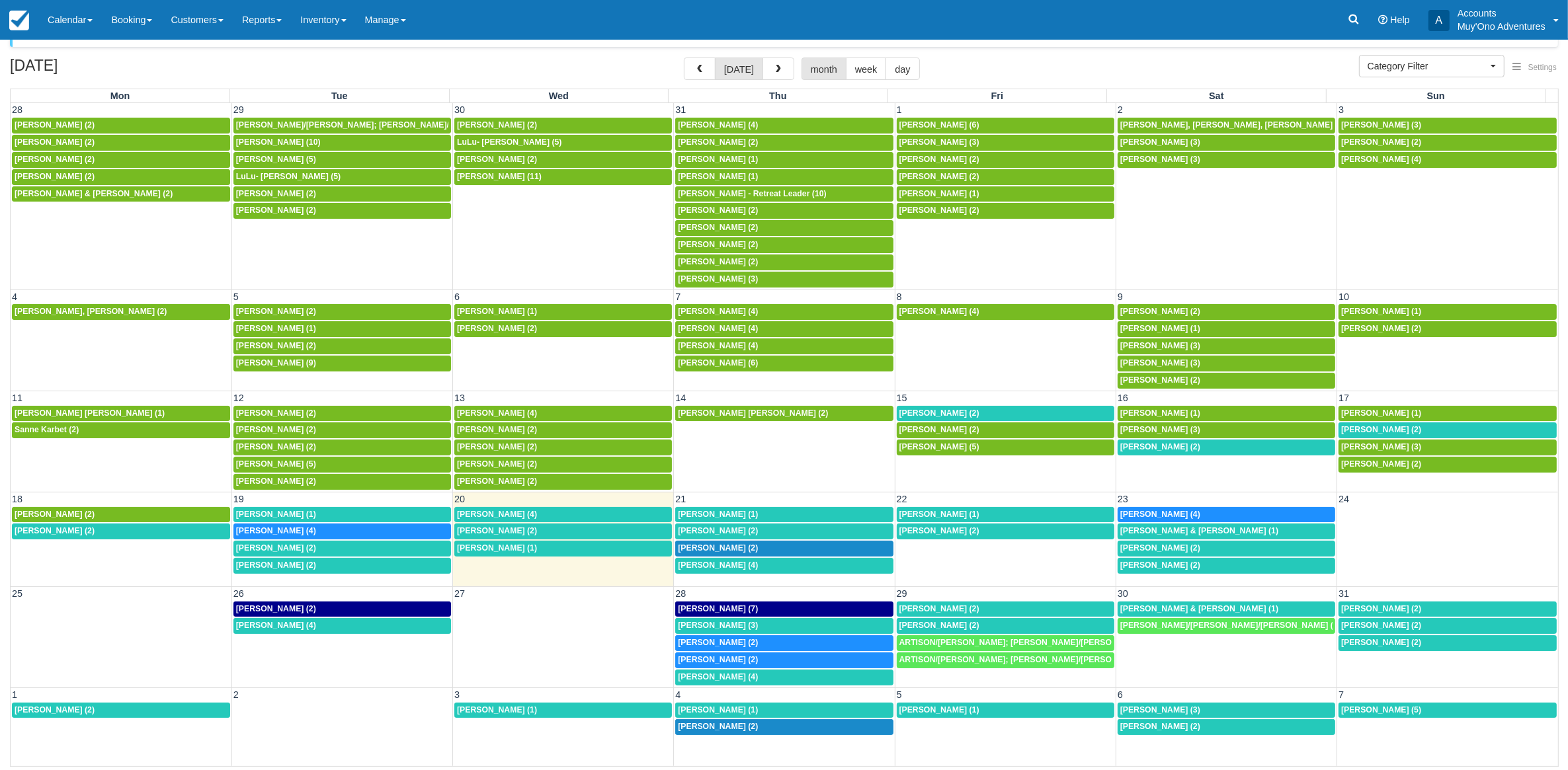
scroll to position [24, 0]
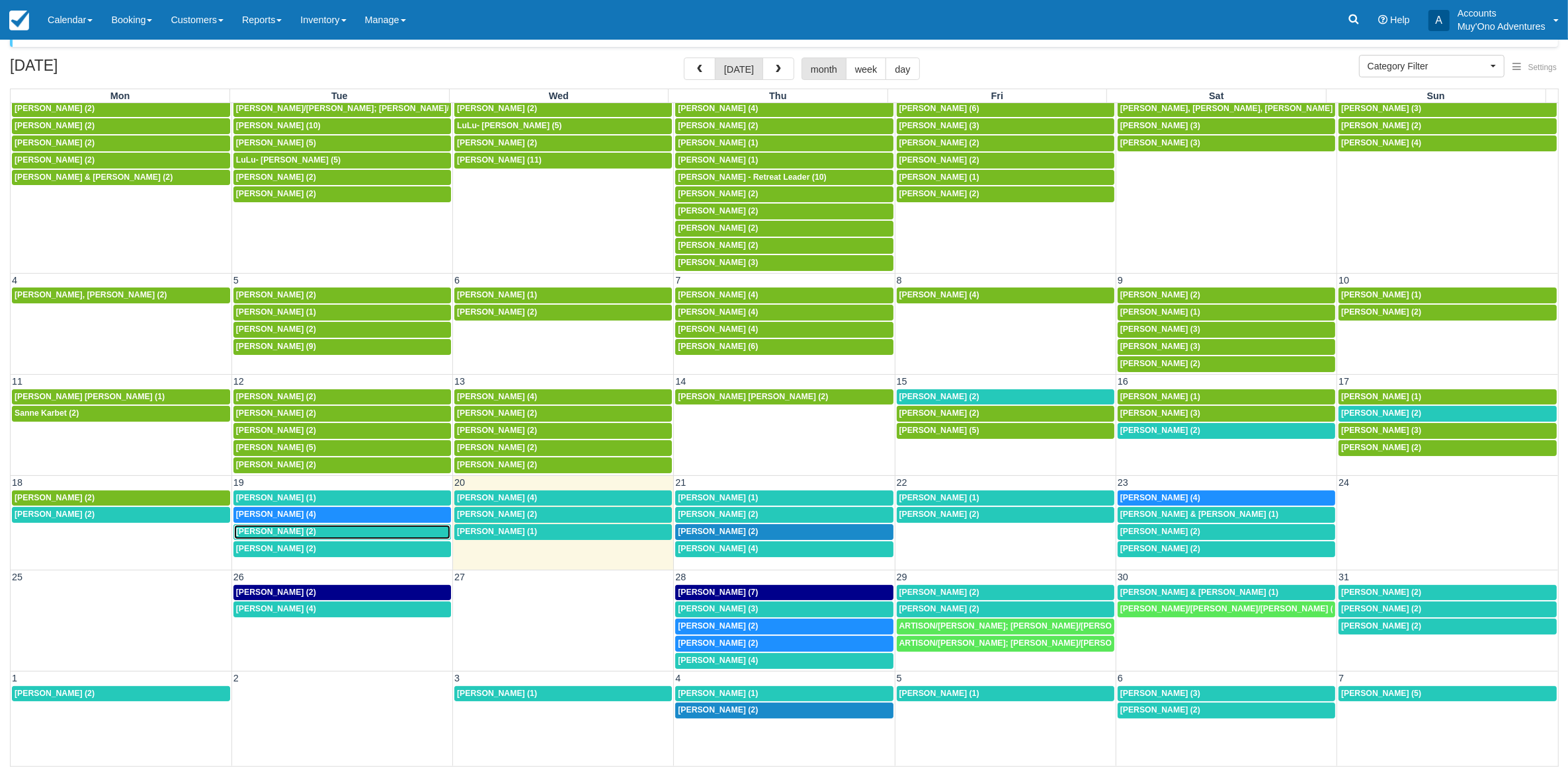
click at [275, 532] on span "[PERSON_NAME] (2)" at bounding box center [276, 531] width 80 height 9
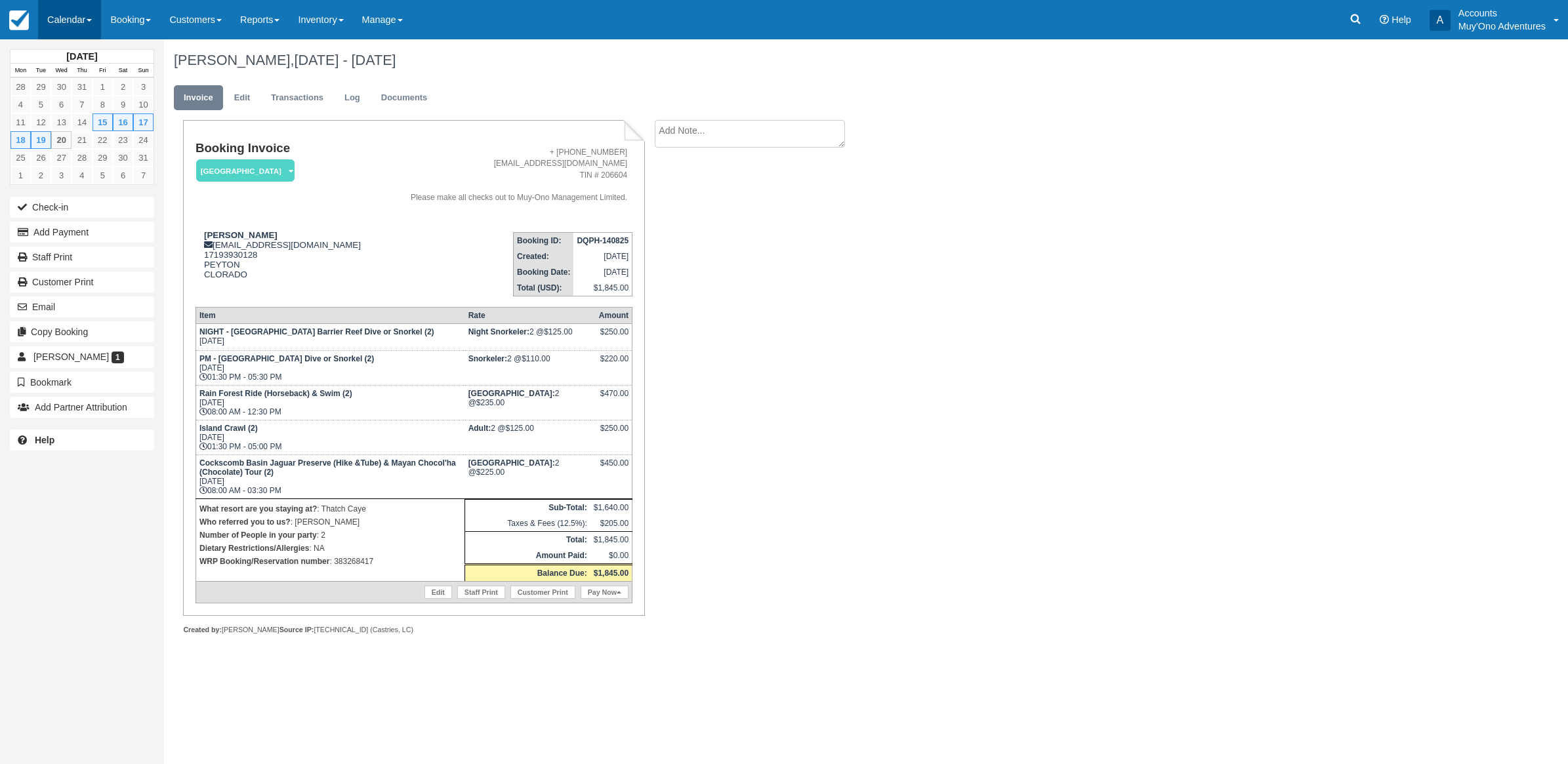
click at [66, 14] on link "Calendar" at bounding box center [69, 19] width 63 height 39
drag, startPoint x: 318, startPoint y: 572, endPoint x: 333, endPoint y: 562, distance: 18.0
click at [333, 562] on p "WRP Booking/Reservation number : 383268417" at bounding box center [330, 561] width 262 height 13
drag, startPoint x: 601, startPoint y: 326, endPoint x: 640, endPoint y: 329, distance: 39.1
click at [640, 329] on div "Booking Invoice Thatch Caye Resort   Pending HOLD Deposit Paid Cancelled Void M…" at bounding box center [413, 368] width 461 height 495
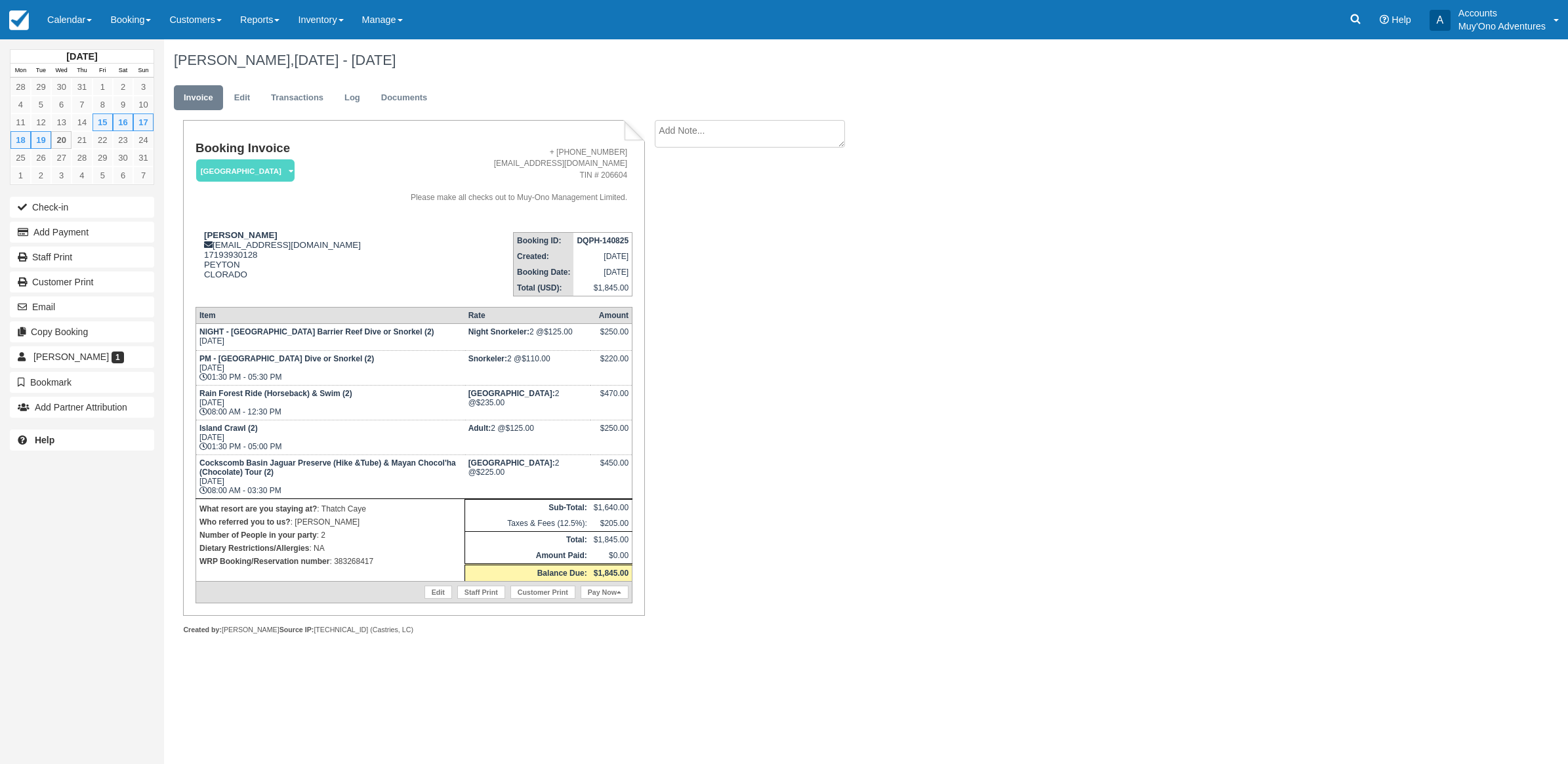
click at [1244, 335] on div "Kimberly a carlson, Aug 15 - Aug 19 2025 Invoice Edit Transactions Log Document…" at bounding box center [752, 351] width 1176 height 625
drag, startPoint x: 603, startPoint y: 359, endPoint x: 627, endPoint y: 359, distance: 24.0
click at [627, 359] on div "$220.00" at bounding box center [611, 364] width 35 height 20
drag, startPoint x: 627, startPoint y: 359, endPoint x: 631, endPoint y: 398, distance: 39.2
click at [631, 398] on td "$470.00" at bounding box center [611, 402] width 42 height 35
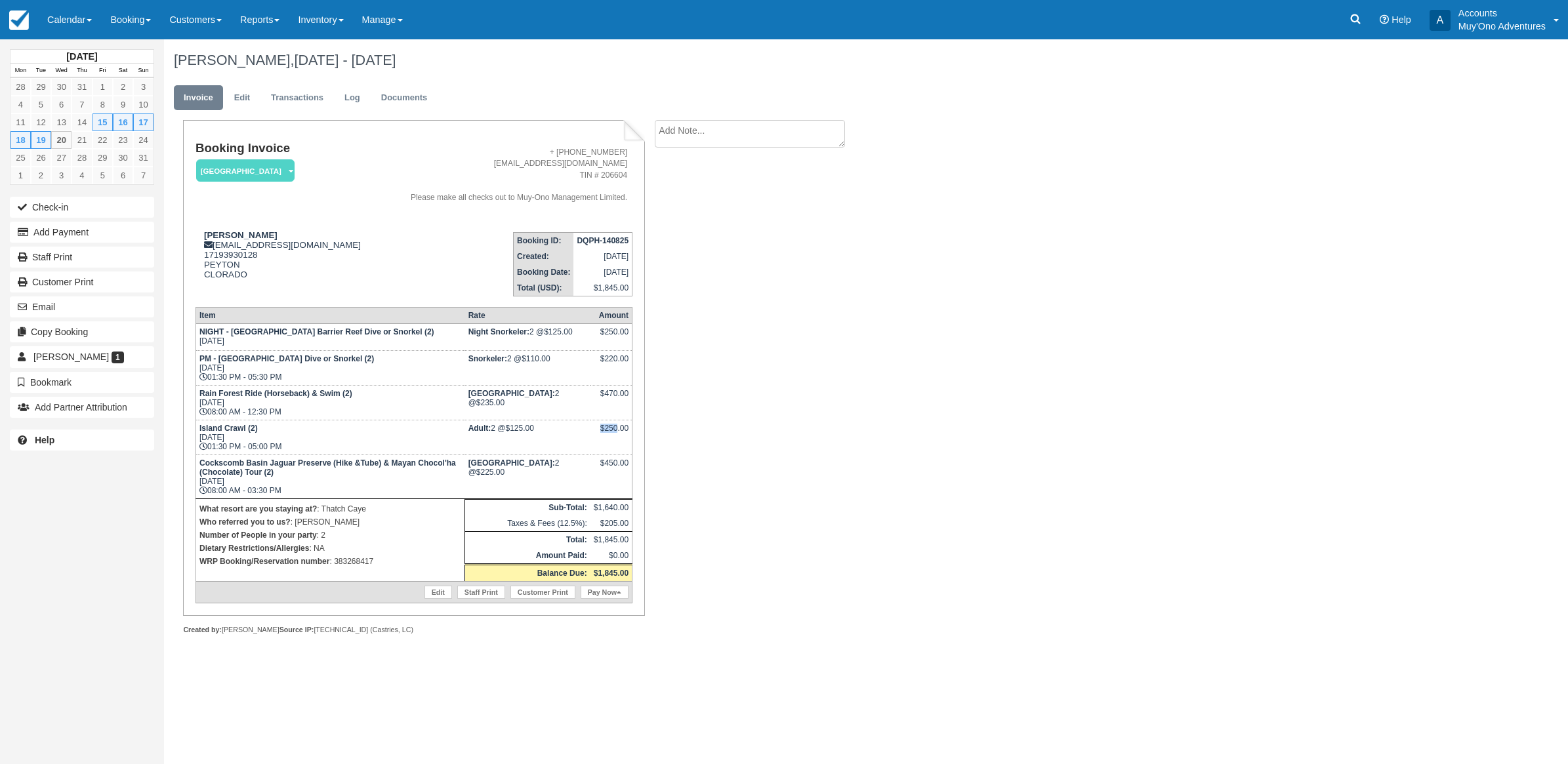
drag, startPoint x: 601, startPoint y: 431, endPoint x: 618, endPoint y: 427, distance: 17.5
click at [618, 427] on div "$250.00" at bounding box center [611, 434] width 35 height 20
click at [979, 425] on div "Kimberly a carlson, Aug 15 - Aug 19 2025 Invoice Edit Transactions Log Document…" at bounding box center [752, 351] width 1176 height 625
click at [71, 241] on button "Add Payment" at bounding box center [82, 232] width 144 height 21
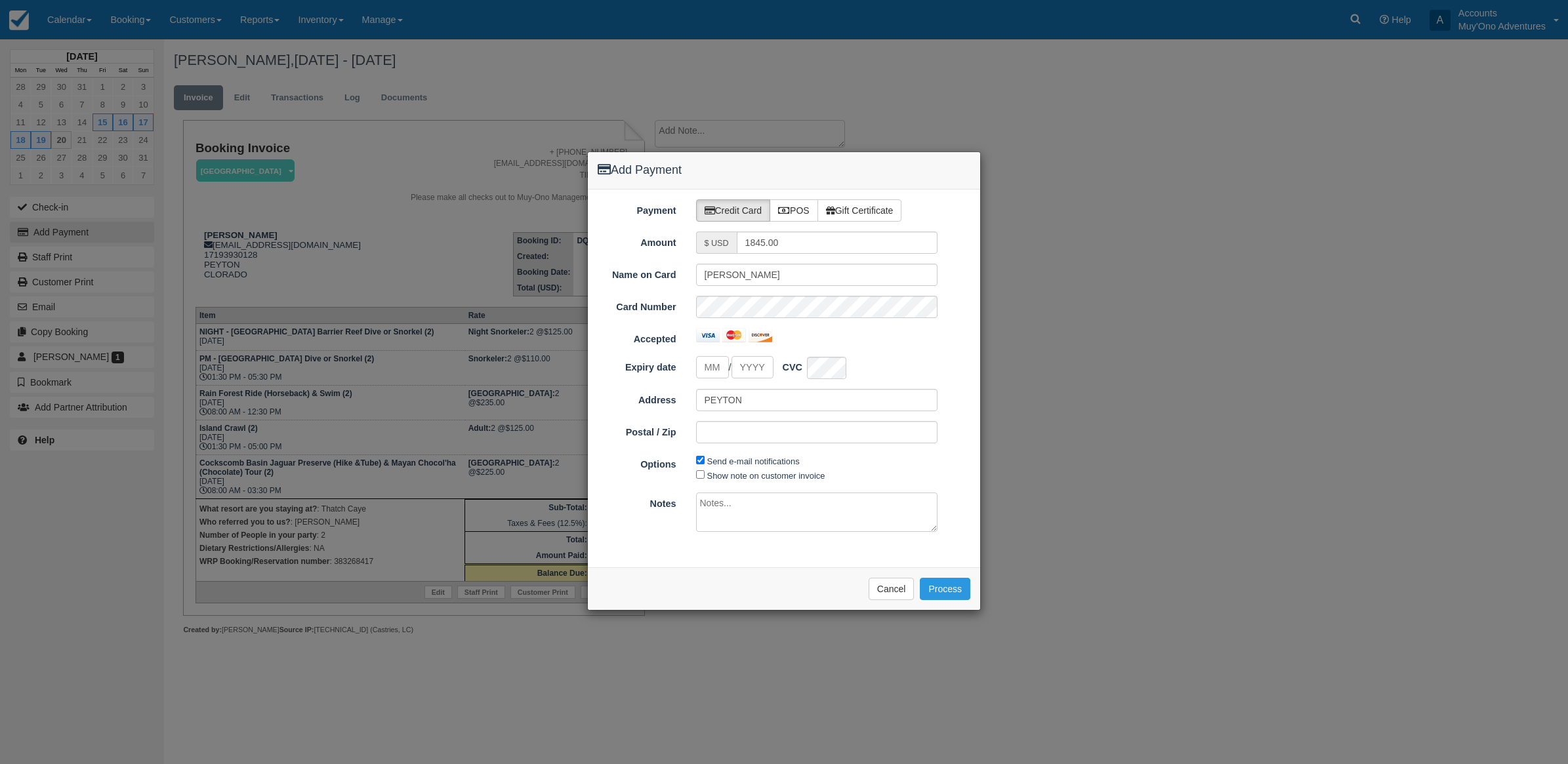
type input "08/20/25"
click at [799, 205] on label "POS" at bounding box center [794, 210] width 49 height 22
radio input "true"
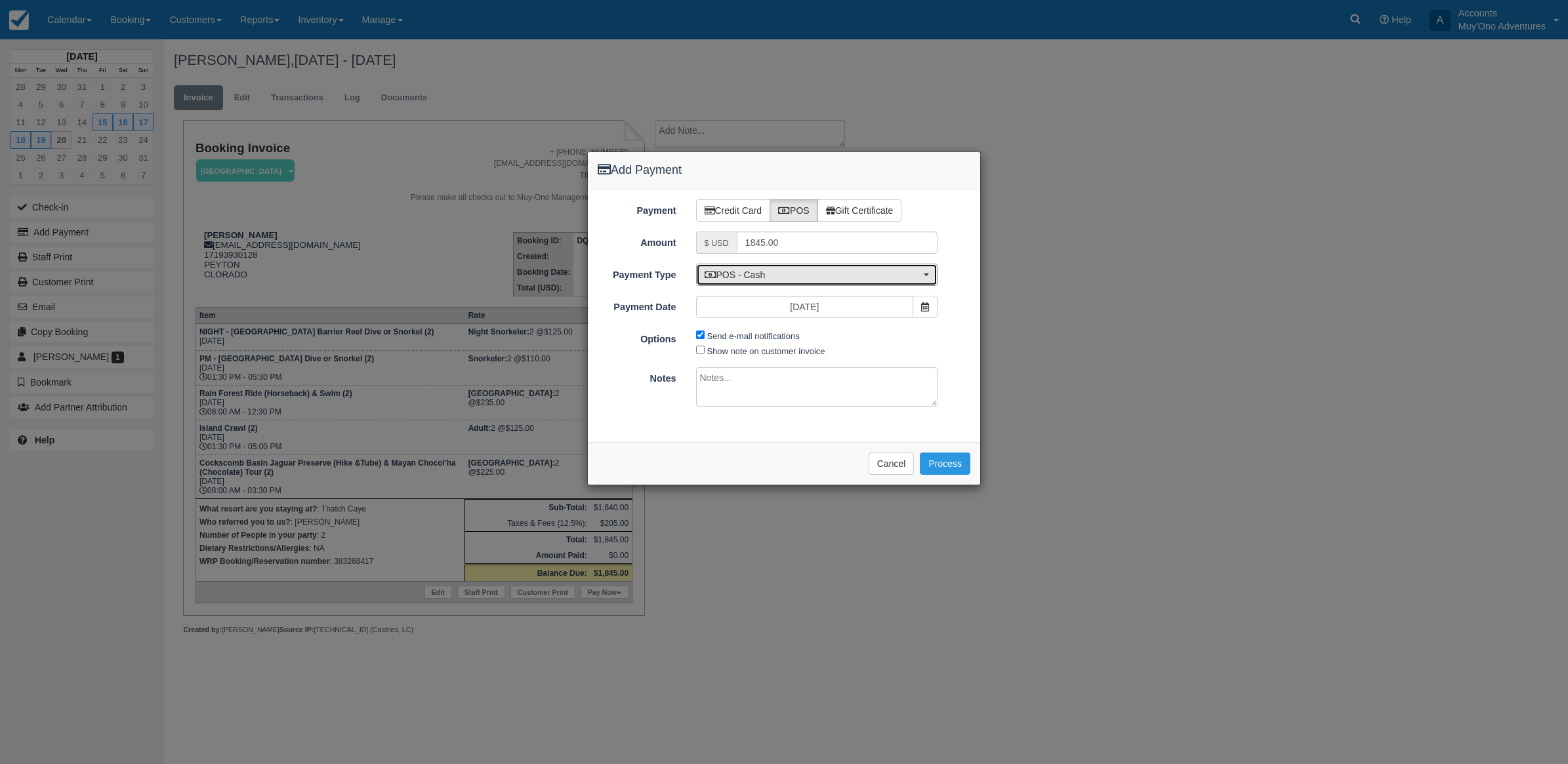
drag, startPoint x: 755, startPoint y: 268, endPoint x: 751, endPoint y: 344, distance: 76.1
click at [755, 269] on button "POS - Cash" at bounding box center [817, 275] width 242 height 22
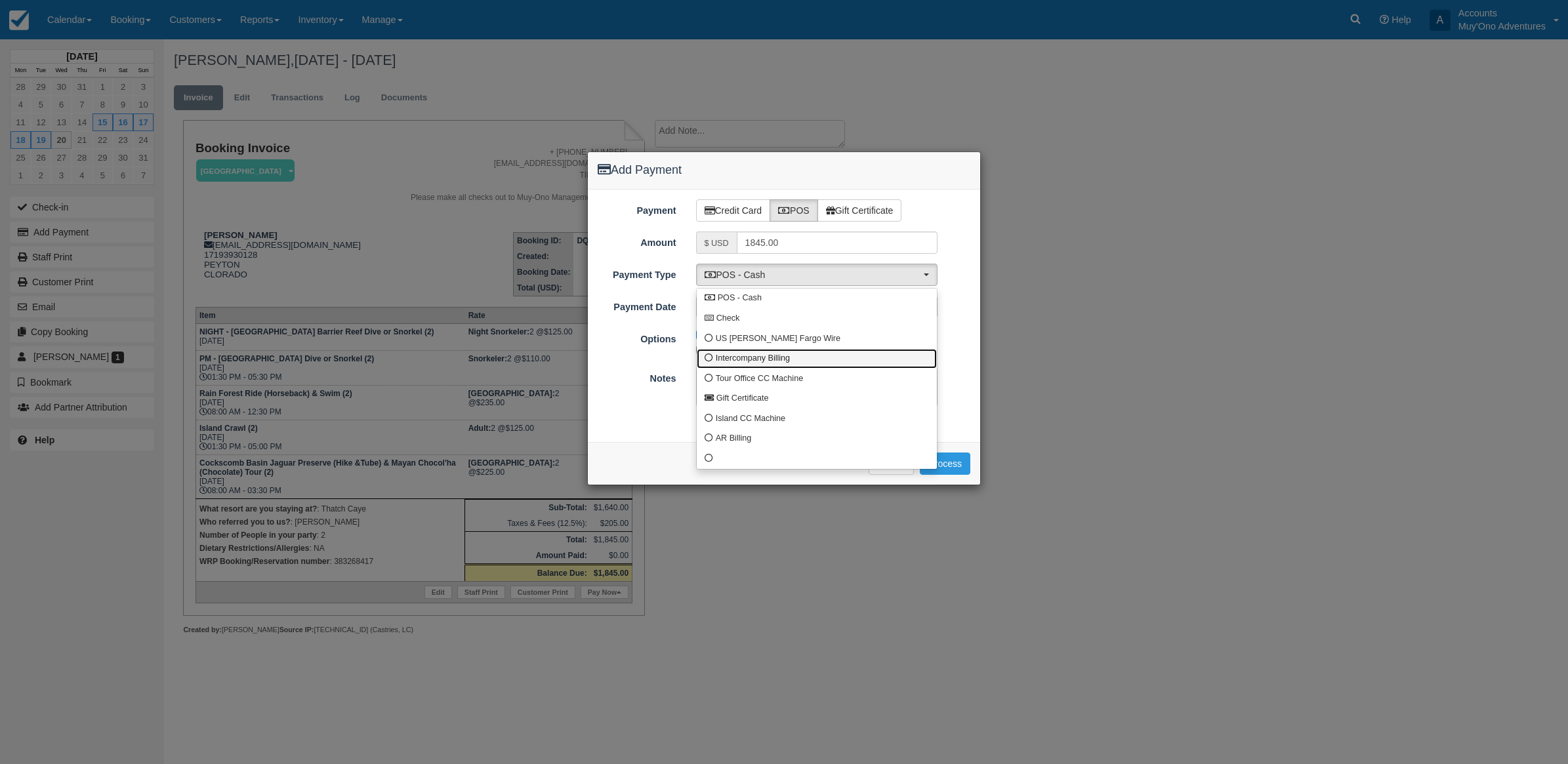
click at [735, 362] on span "Intercompany Billing" at bounding box center [753, 359] width 74 height 12
select select "custom4"
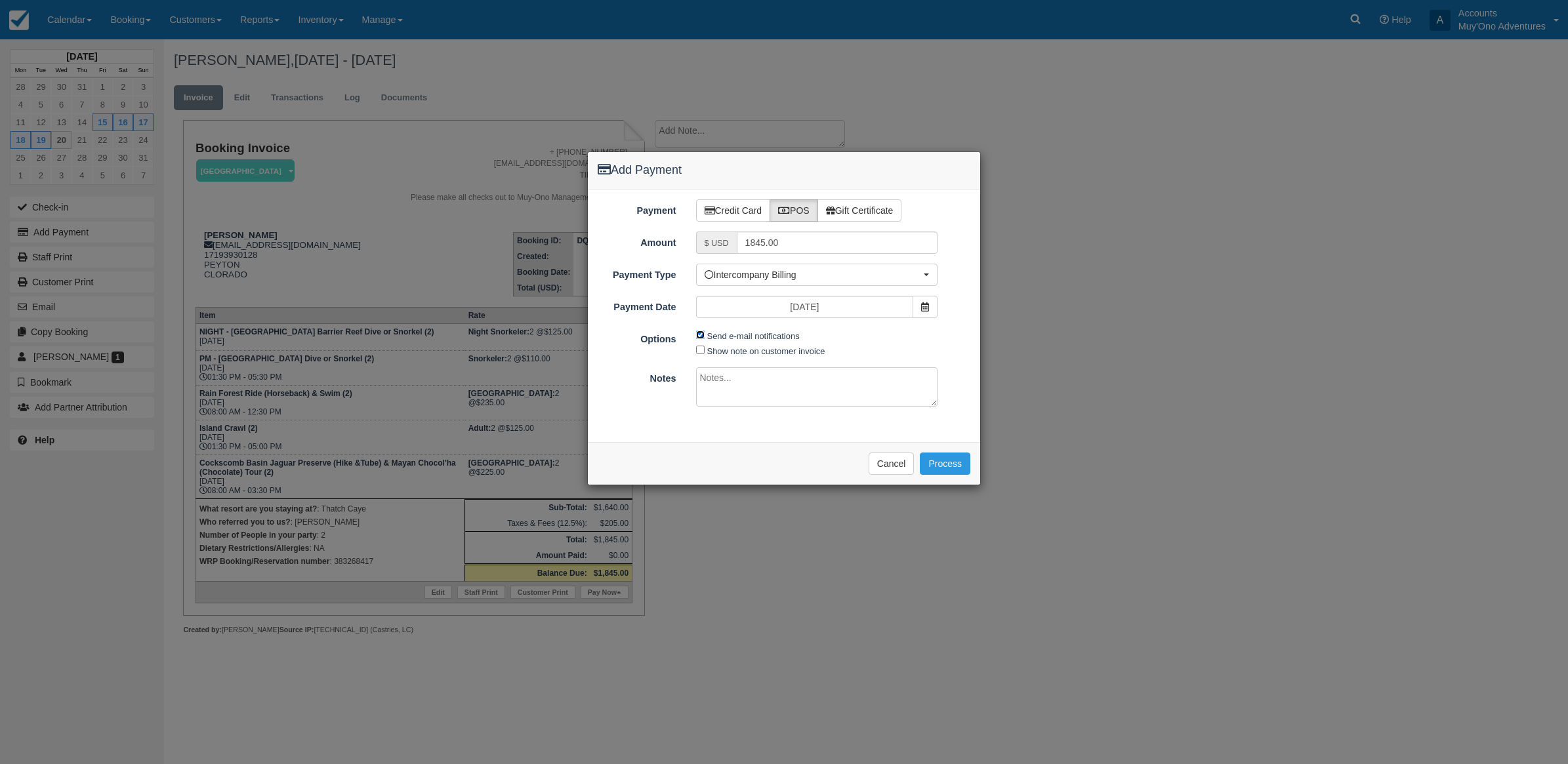
click at [700, 335] on input "Send e-mail notifications" at bounding box center [700, 335] width 8 height 8
checkbox input "false"
click at [717, 390] on textarea at bounding box center [817, 387] width 242 height 39
type textarea "Invoiced in TC CT"
click at [942, 470] on button "Process" at bounding box center [945, 464] width 51 height 22
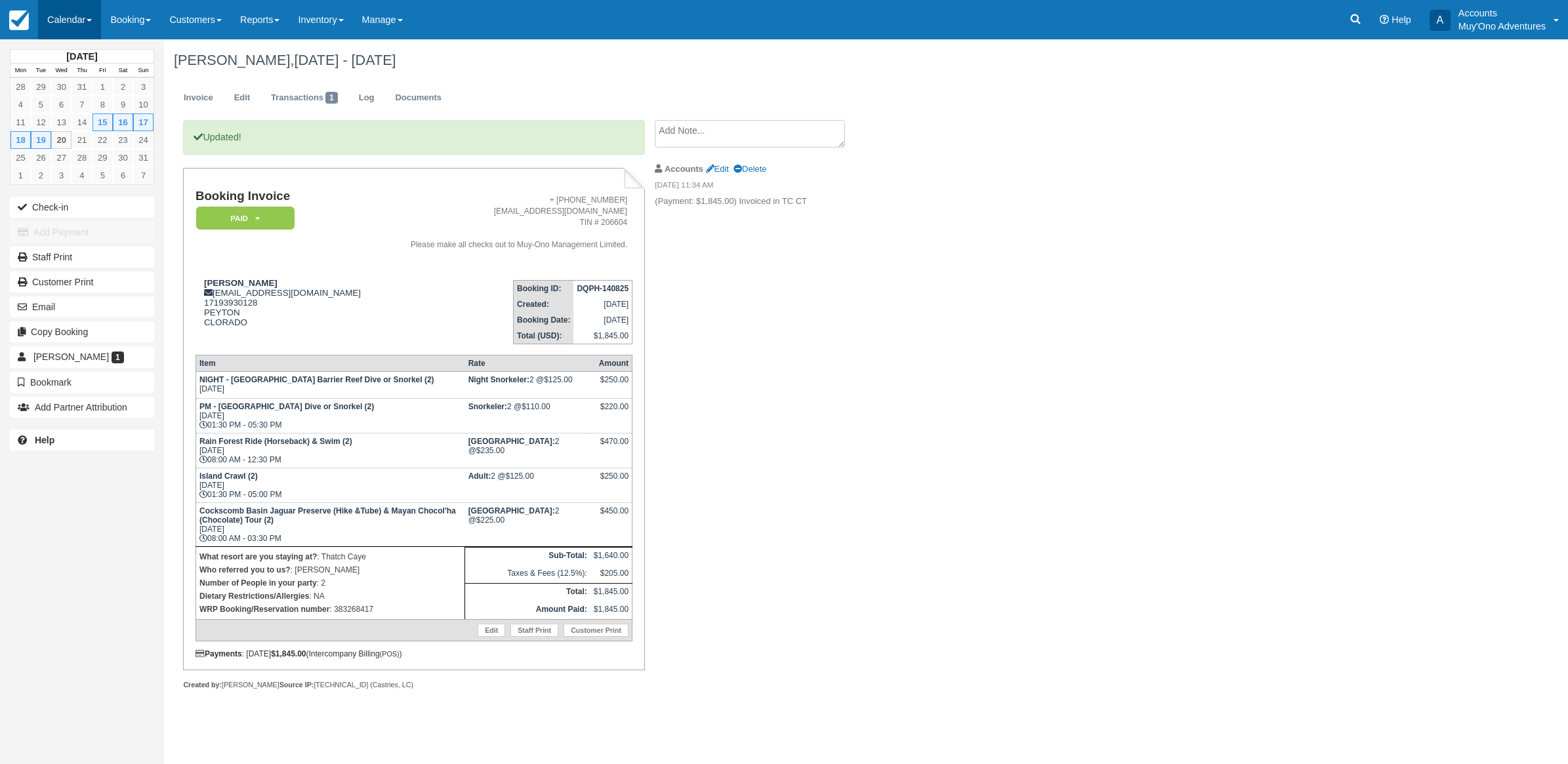
drag, startPoint x: 83, startPoint y: 15, endPoint x: 80, endPoint y: 26, distance: 11.4
click at [83, 16] on link "Calendar" at bounding box center [69, 19] width 63 height 39
click at [100, 128] on link "Month" at bounding box center [90, 124] width 104 height 27
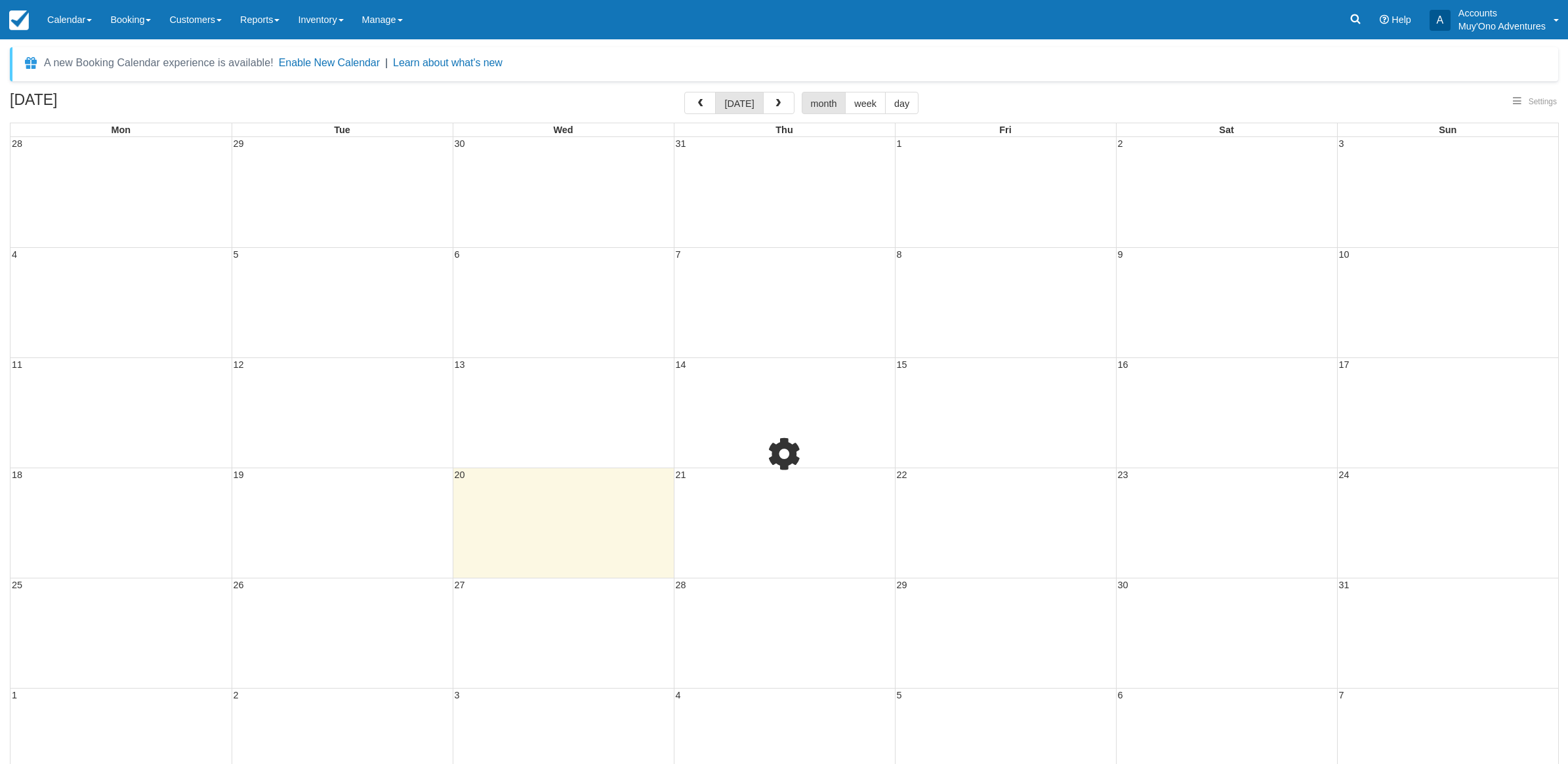
select select
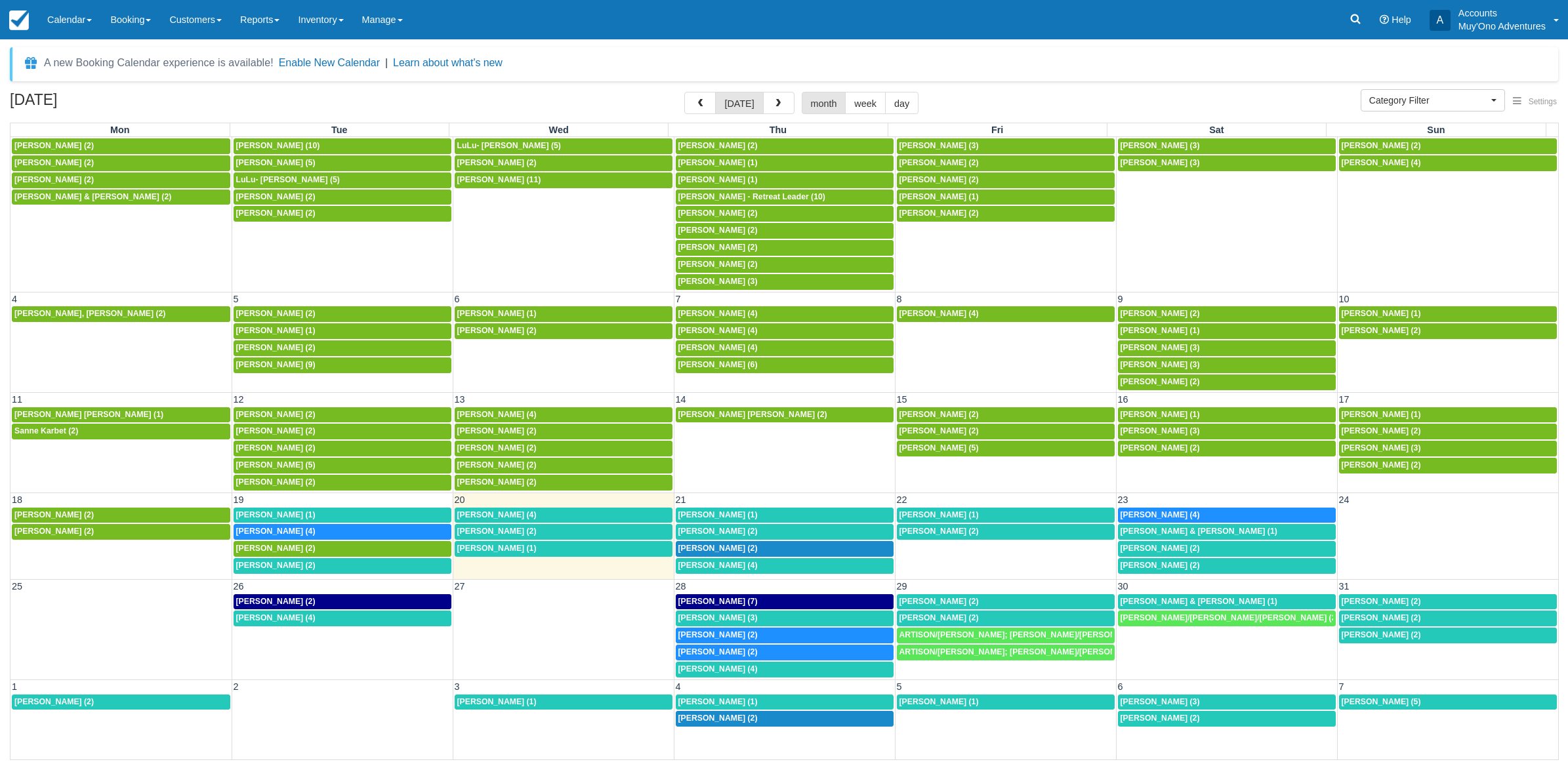
scroll to position [47, 0]
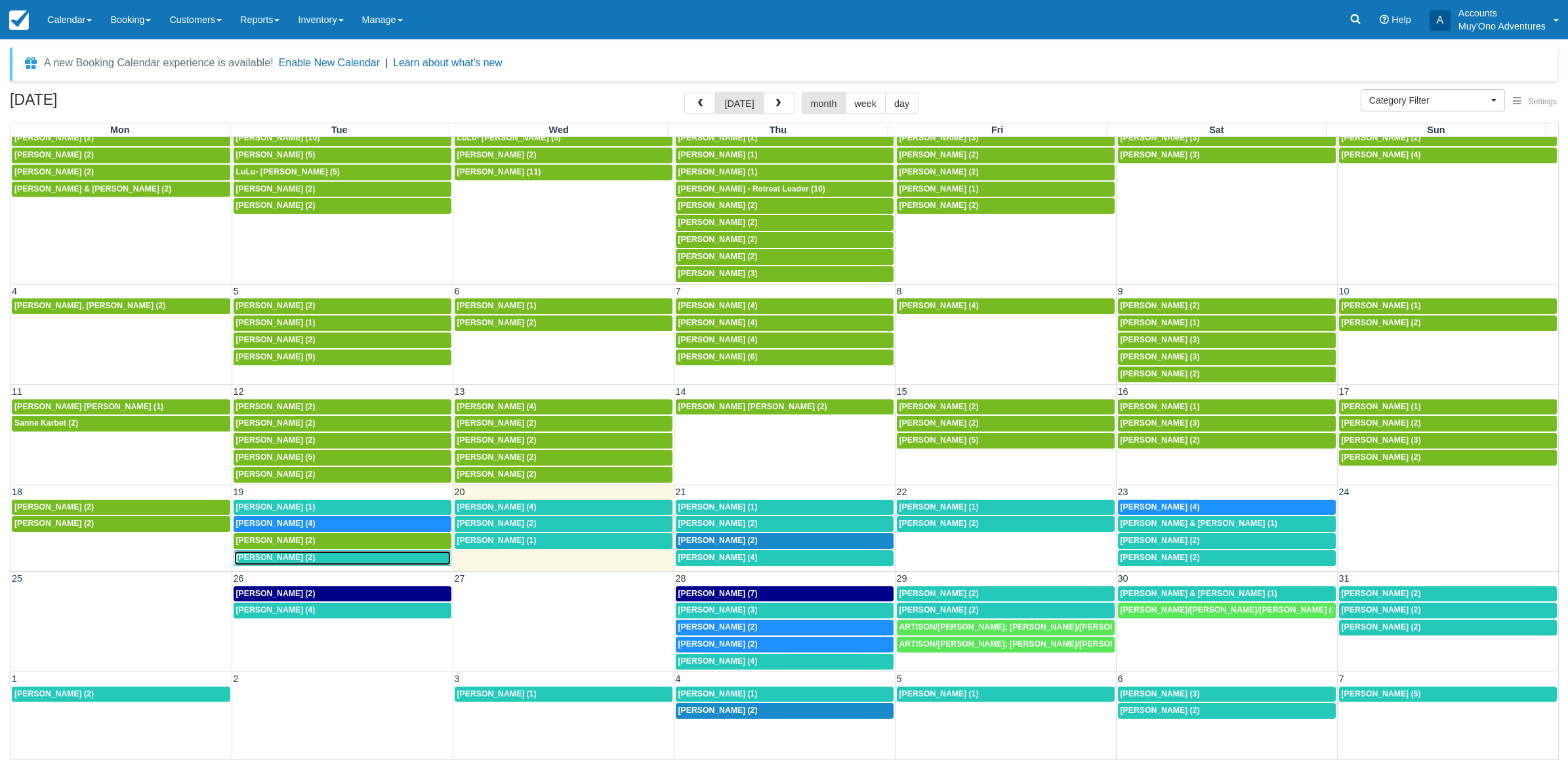
click at [305, 557] on div "8a Matthew Nevin (2)" at bounding box center [342, 558] width 212 height 10
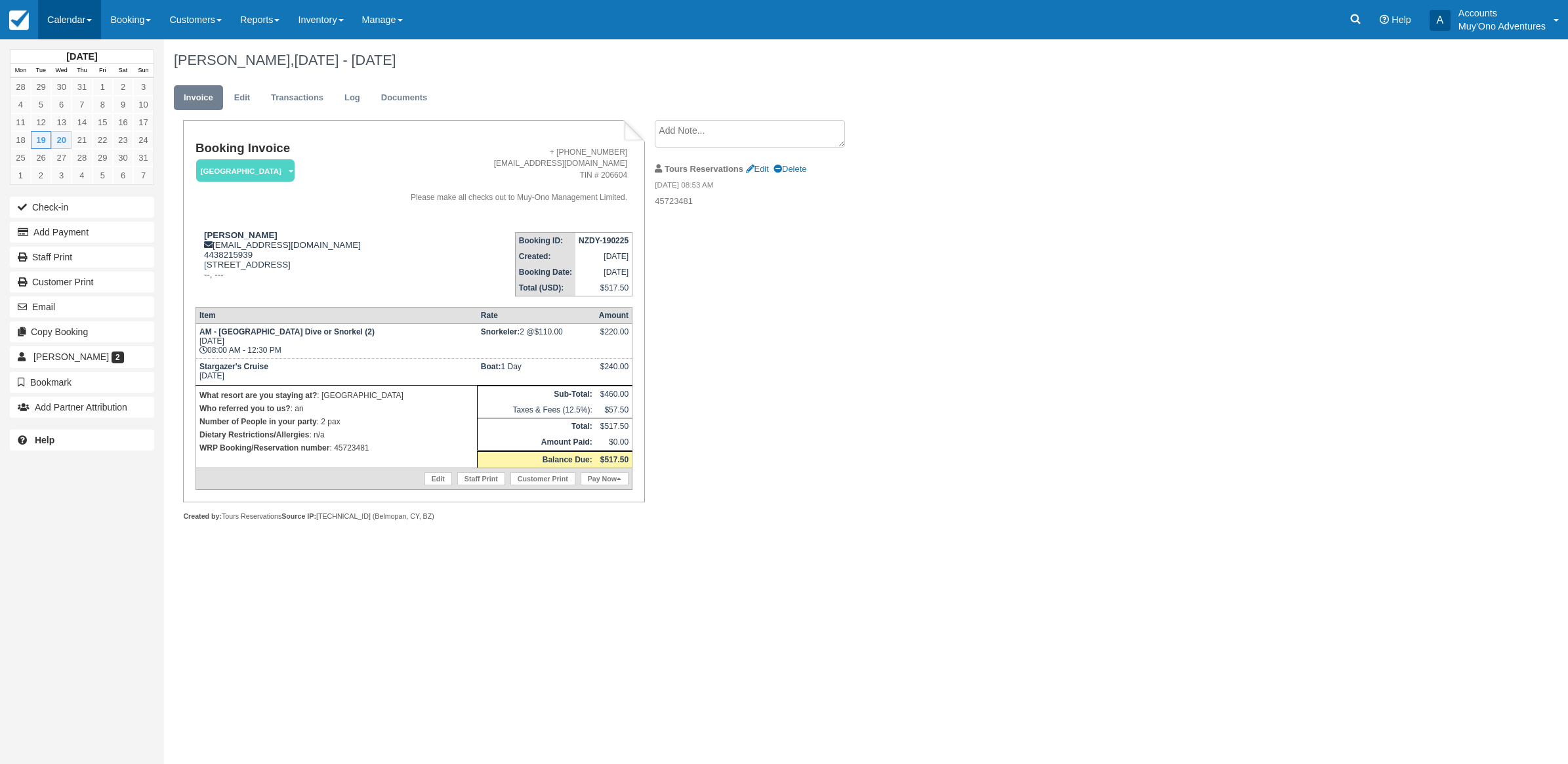
drag, startPoint x: 60, startPoint y: 23, endPoint x: 63, endPoint y: 30, distance: 7.6
click at [61, 26] on link "Calendar" at bounding box center [69, 19] width 63 height 39
click at [85, 125] on link "Month" at bounding box center [90, 124] width 104 height 27
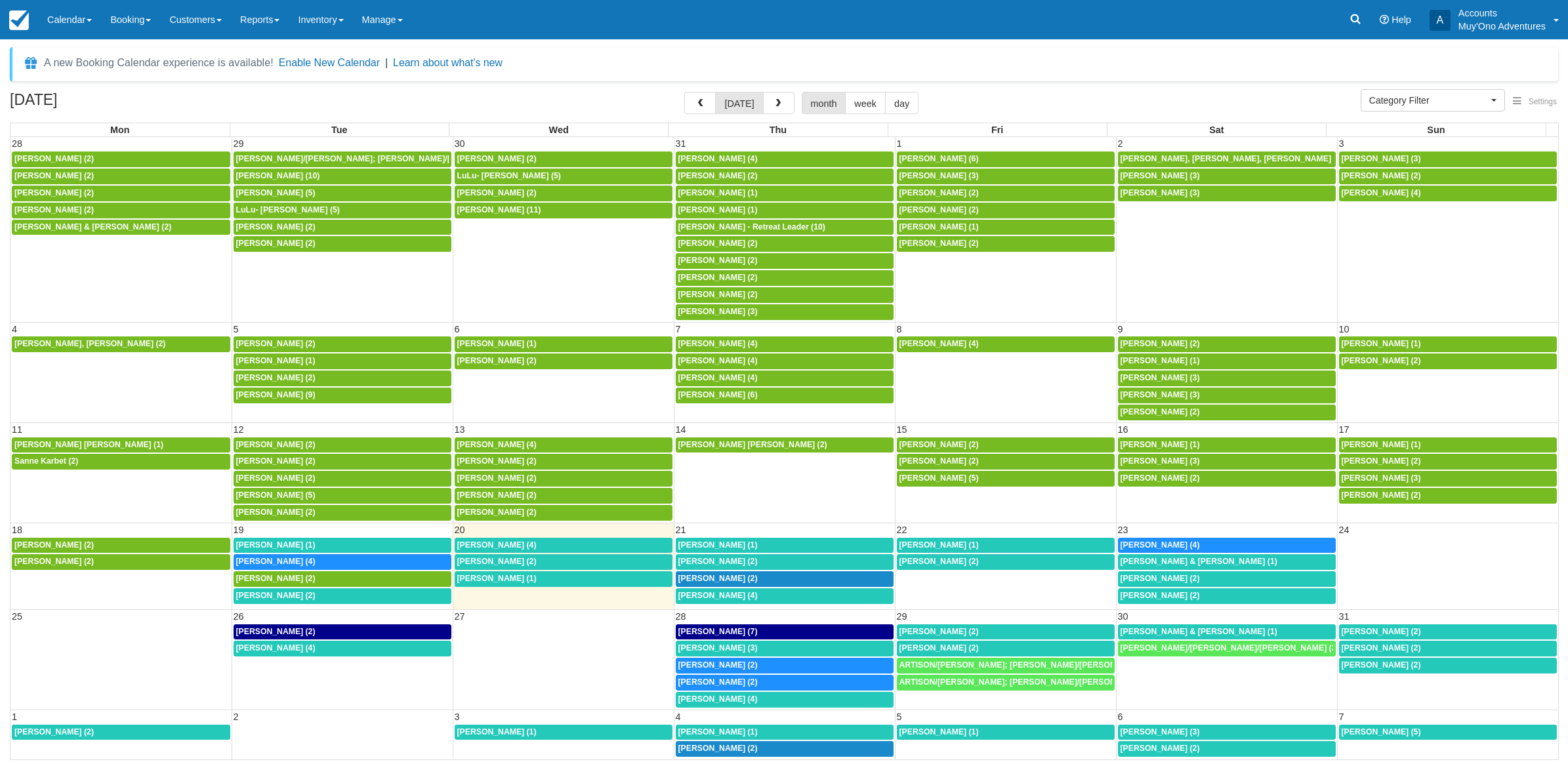
select select
